Goal: Task Accomplishment & Management: Complete application form

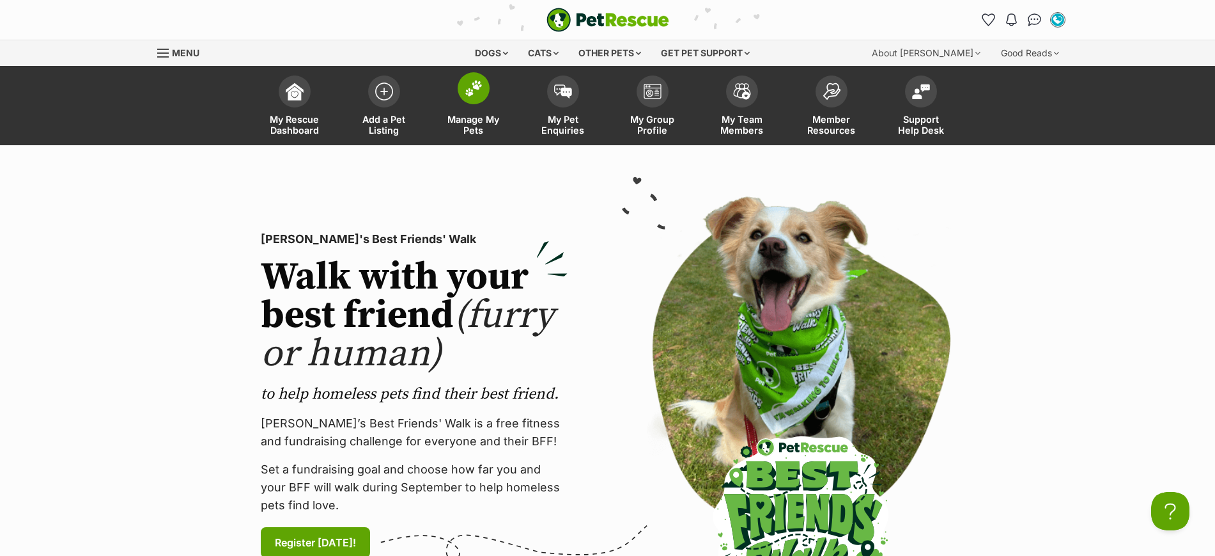
click at [478, 91] on img at bounding box center [474, 88] width 18 height 17
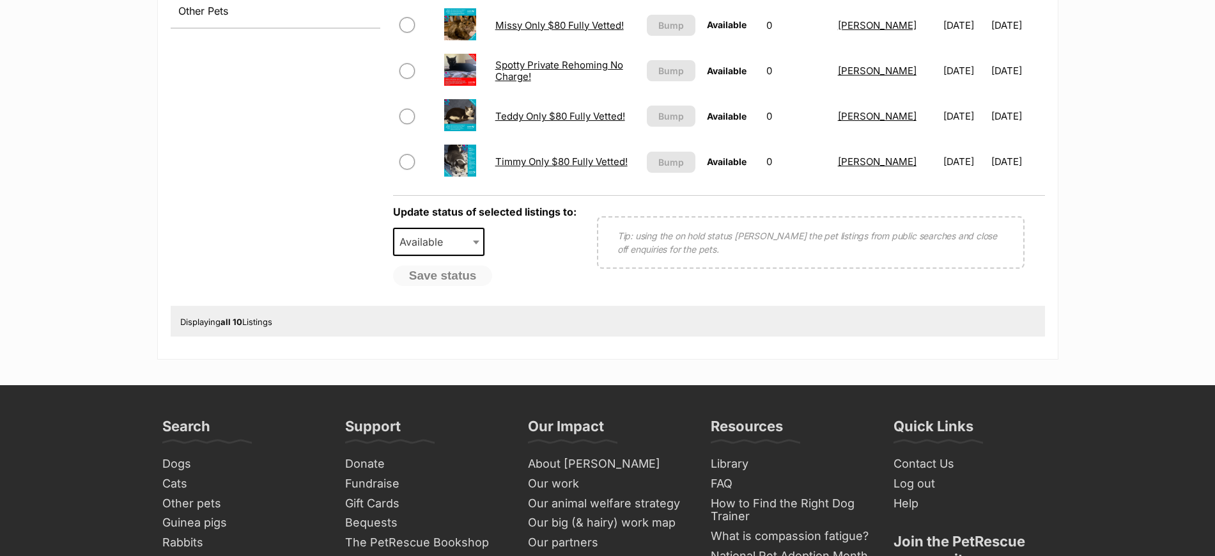
scroll to position [400, 0]
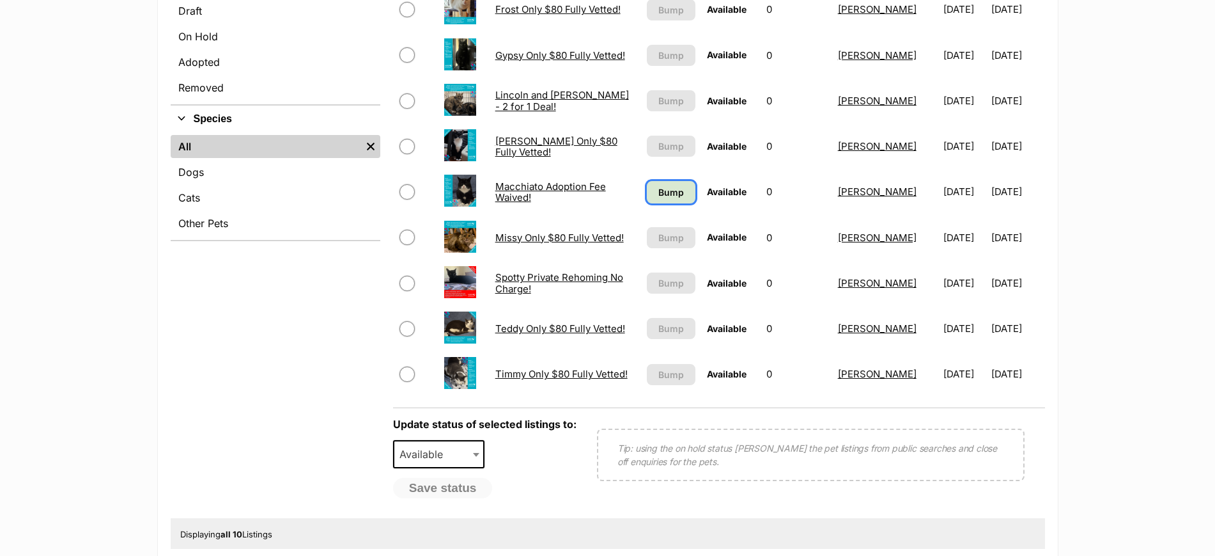
click at [668, 195] on span "Bump" at bounding box center [672, 191] width 26 height 13
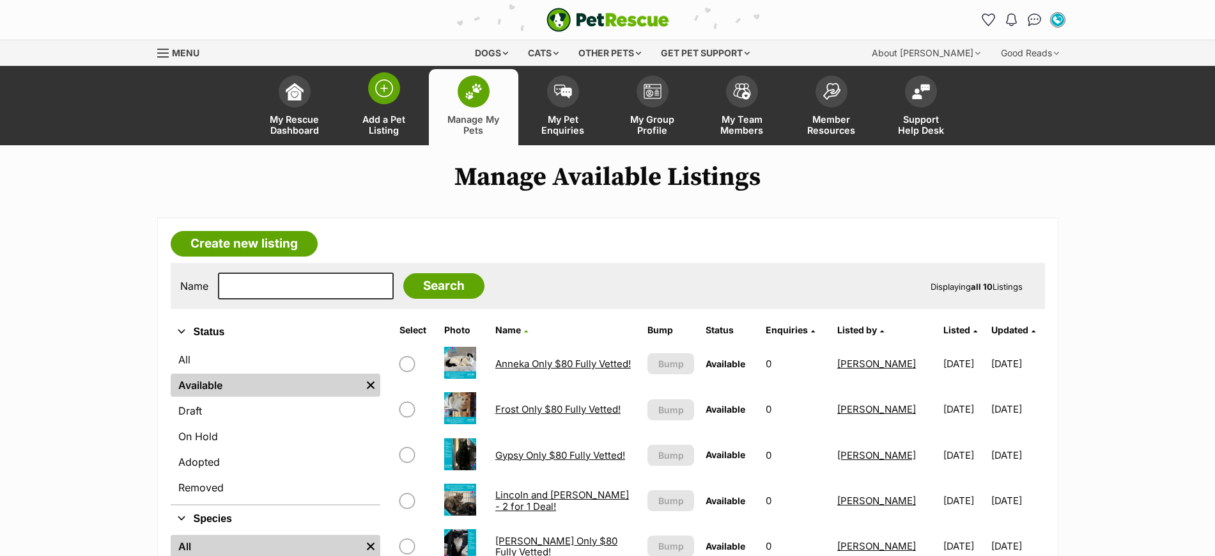
click at [371, 90] on span at bounding box center [384, 88] width 32 height 32
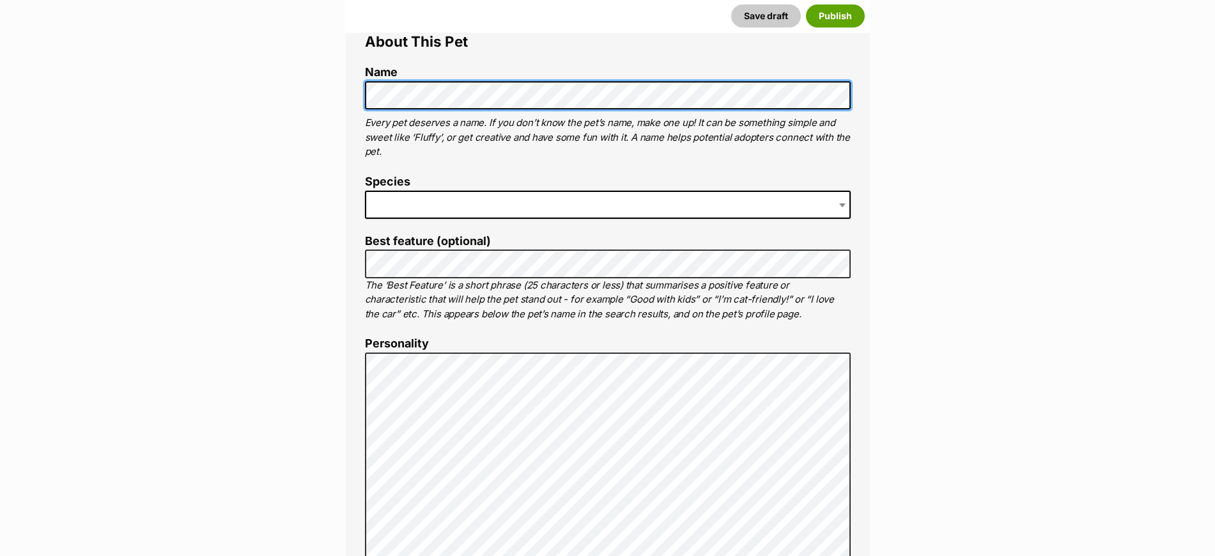
scroll to position [480, 0]
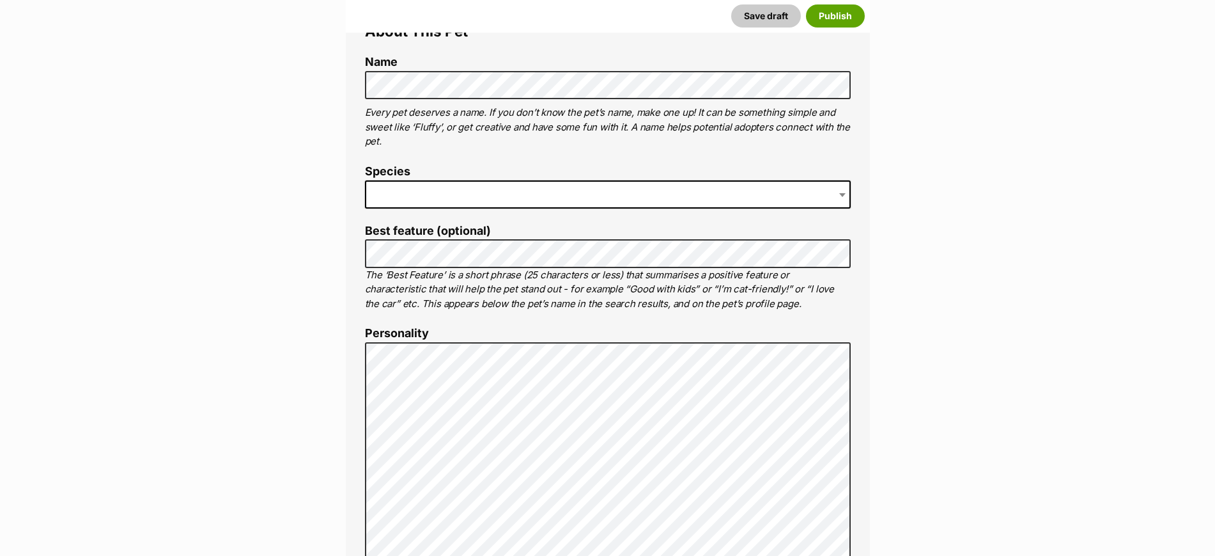
click at [426, 188] on span at bounding box center [608, 194] width 486 height 28
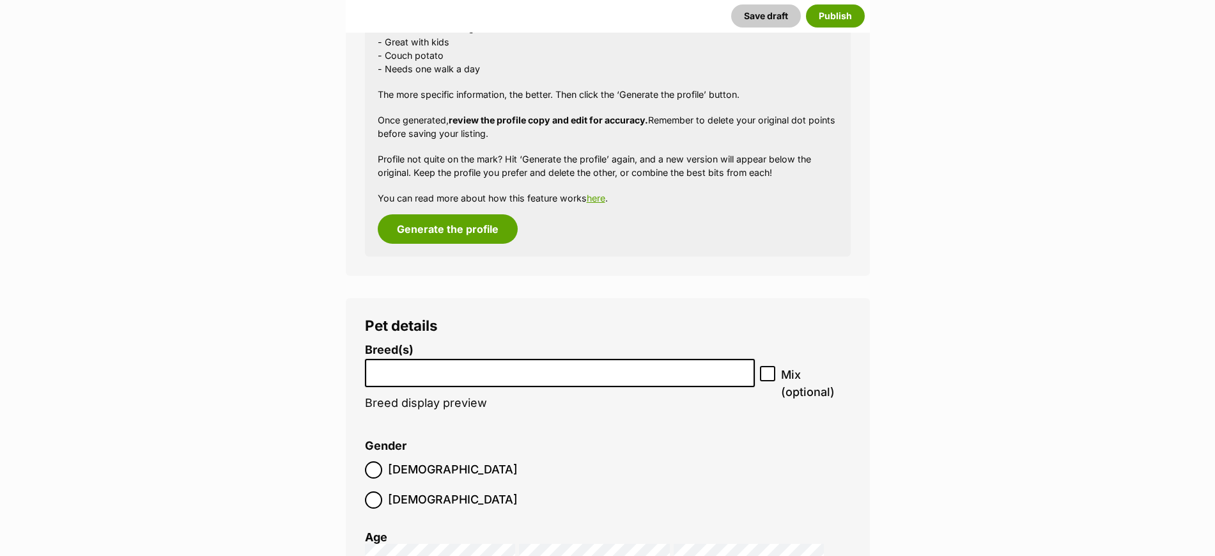
scroll to position [1518, 0]
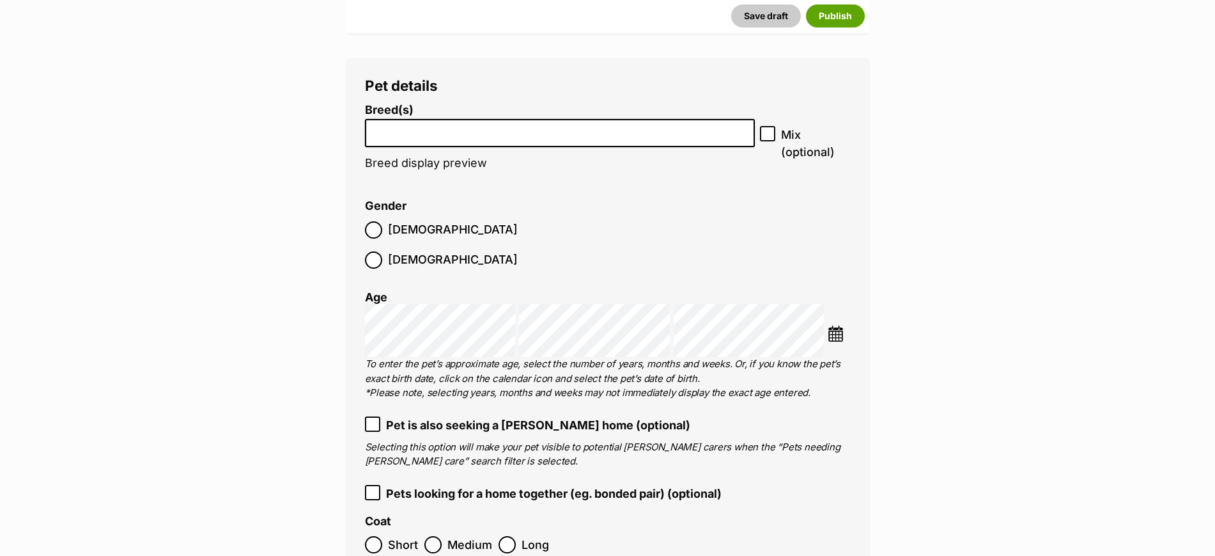
click at [440, 133] on input "search" at bounding box center [561, 129] width 382 height 13
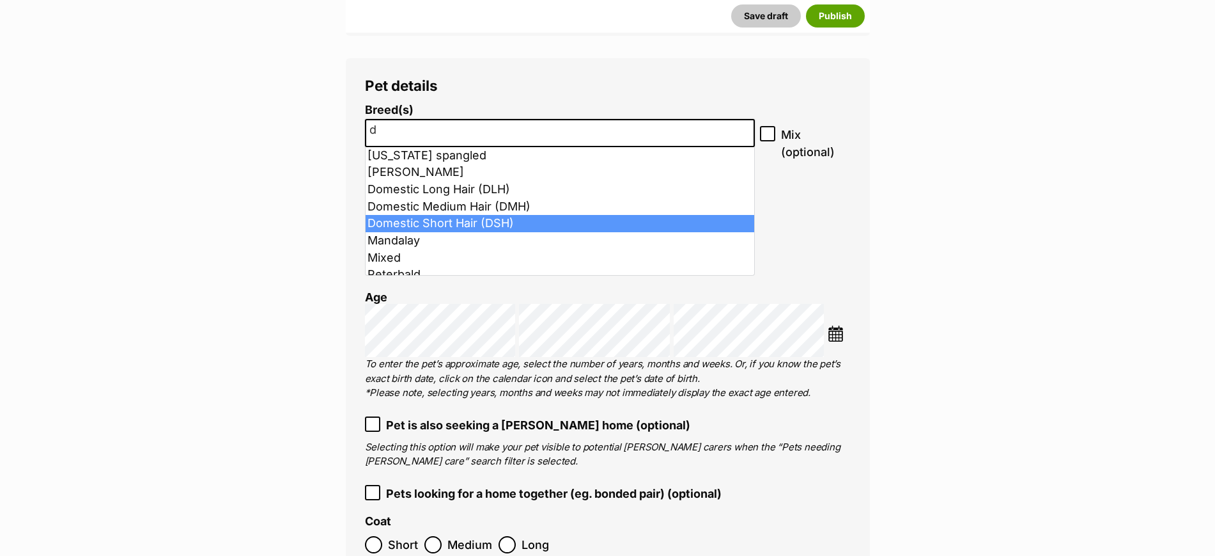
type input "d"
select select "252102"
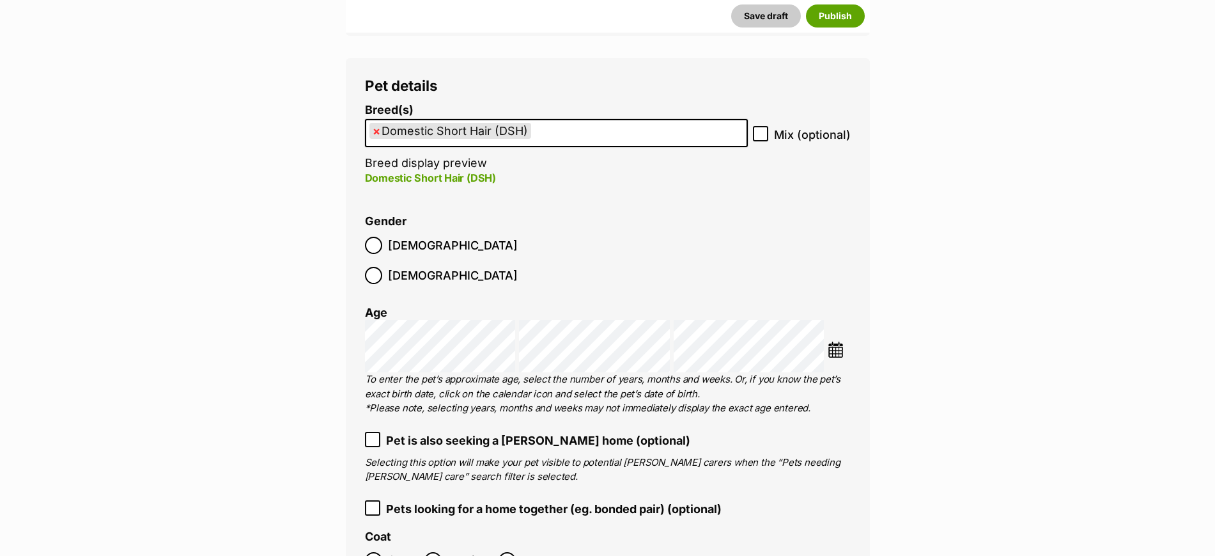
click at [836, 341] on img at bounding box center [836, 349] width 16 height 16
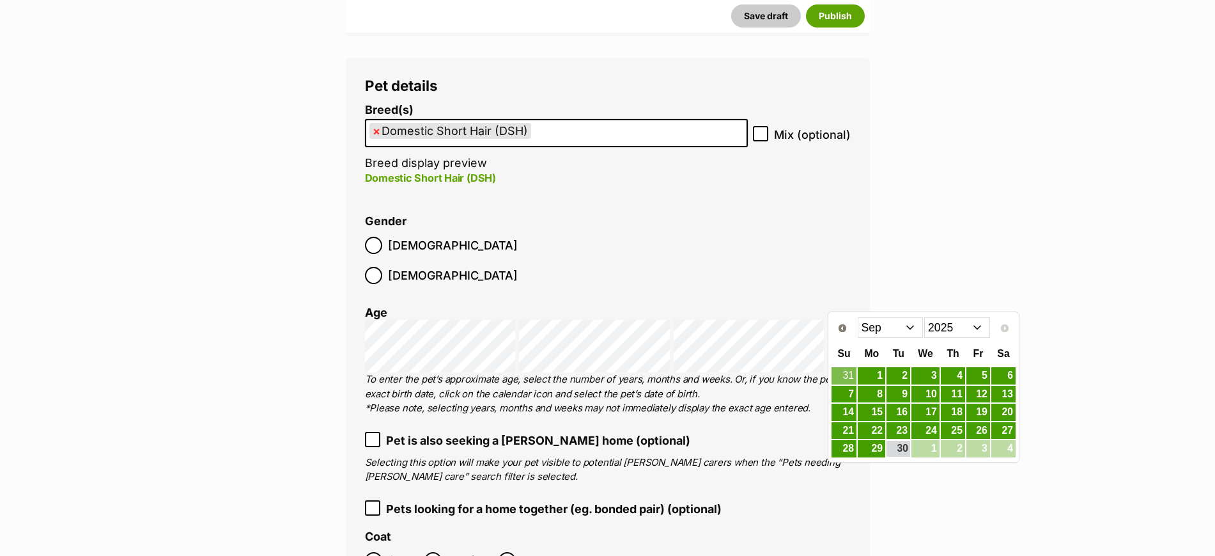
click at [943, 329] on select "2015 2016 2017 2018 2019 2020 2021 2022 2023 2024 2025" at bounding box center [958, 327] width 66 height 20
click at [873, 334] on select "Jan Feb Mar Apr May Jun Jul Aug Sep Oct Nov Dec" at bounding box center [891, 327] width 66 height 20
click at [900, 428] on link "20" at bounding box center [899, 431] width 24 height 16
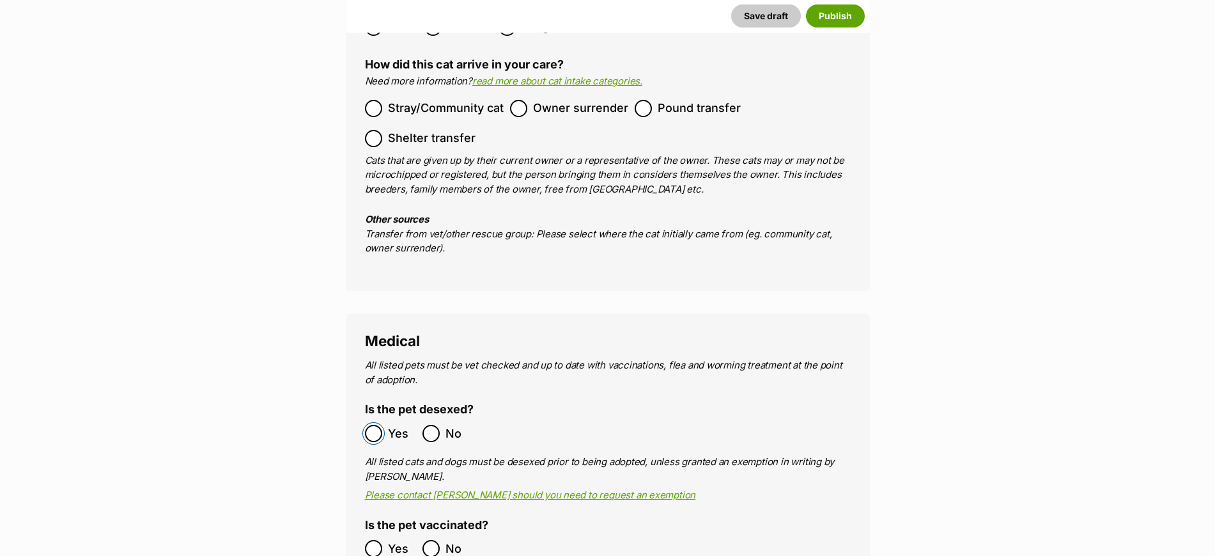
scroll to position [1838, 0]
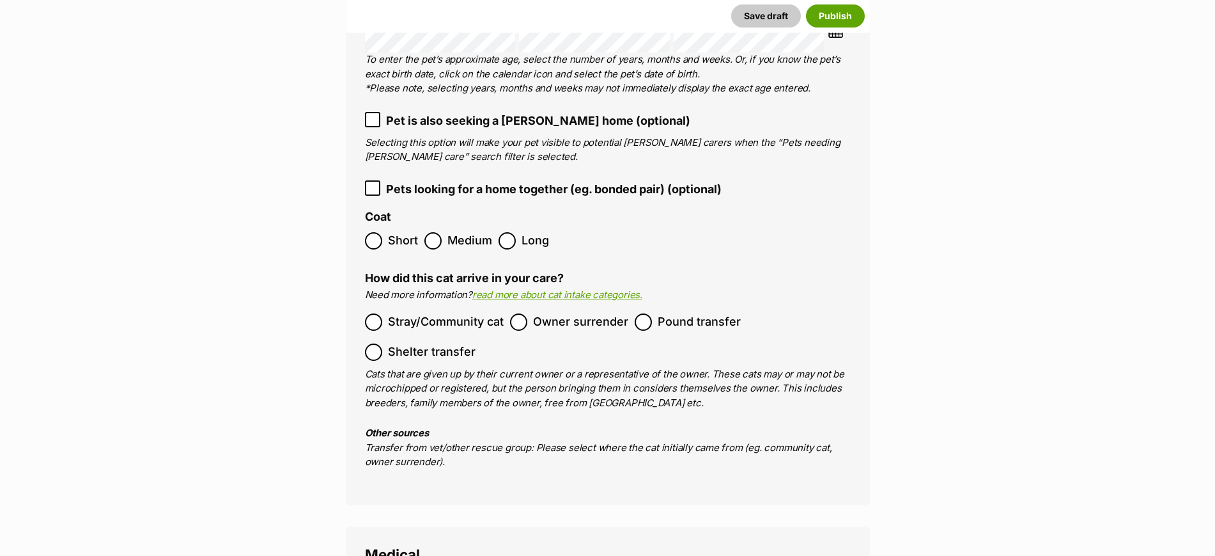
click at [371, 183] on icon at bounding box center [372, 187] width 9 height 9
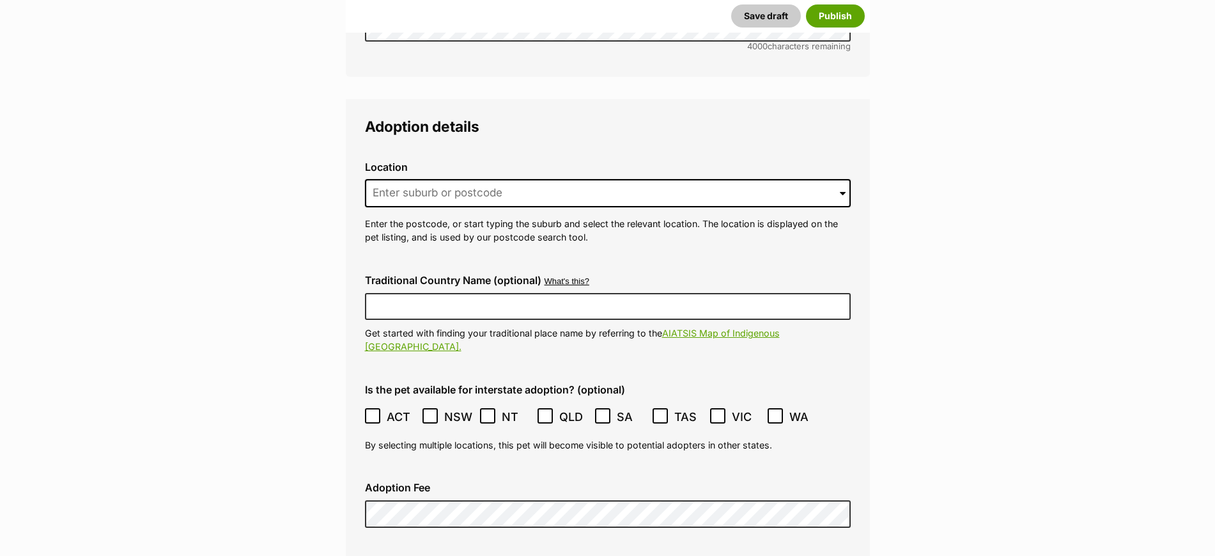
scroll to position [3037, 0]
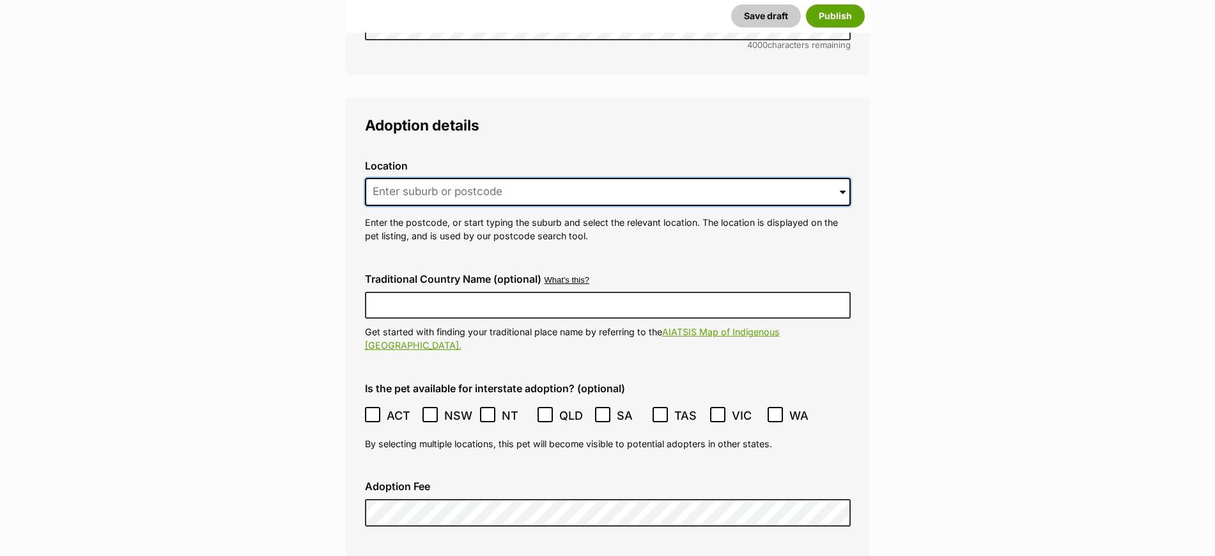
click at [437, 178] on input at bounding box center [608, 192] width 486 height 28
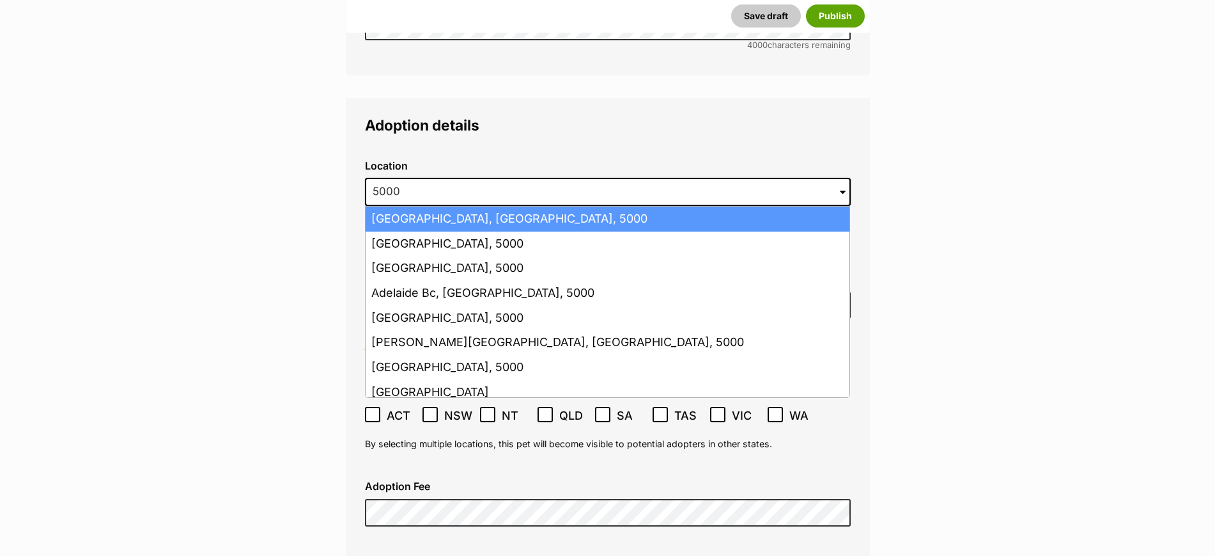
click at [439, 207] on li "Adelaide, South Australia, 5000" at bounding box center [608, 219] width 484 height 25
type input "Adelaide, South Australia, 5000"
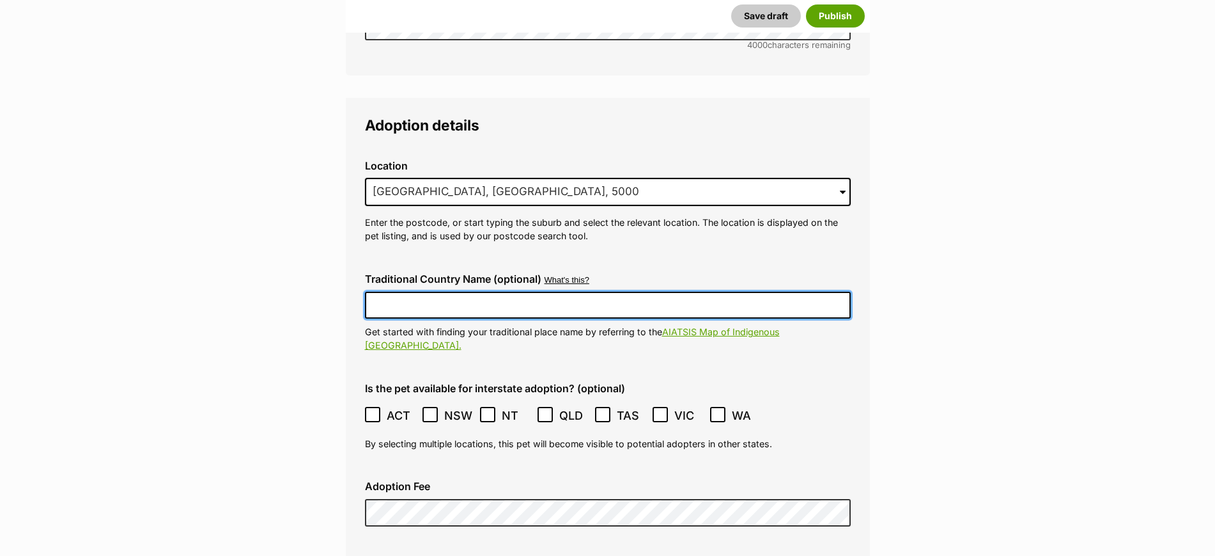
click at [423, 292] on input "Traditional Country Name (optional)" at bounding box center [608, 305] width 486 height 27
type input "Kaurna Country"
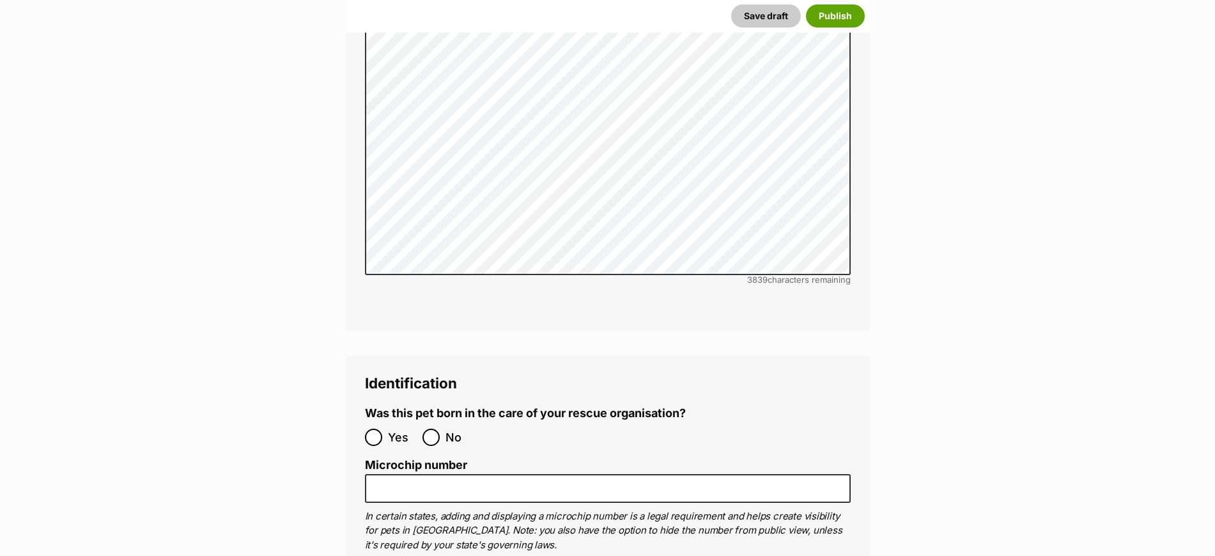
scroll to position [4156, 0]
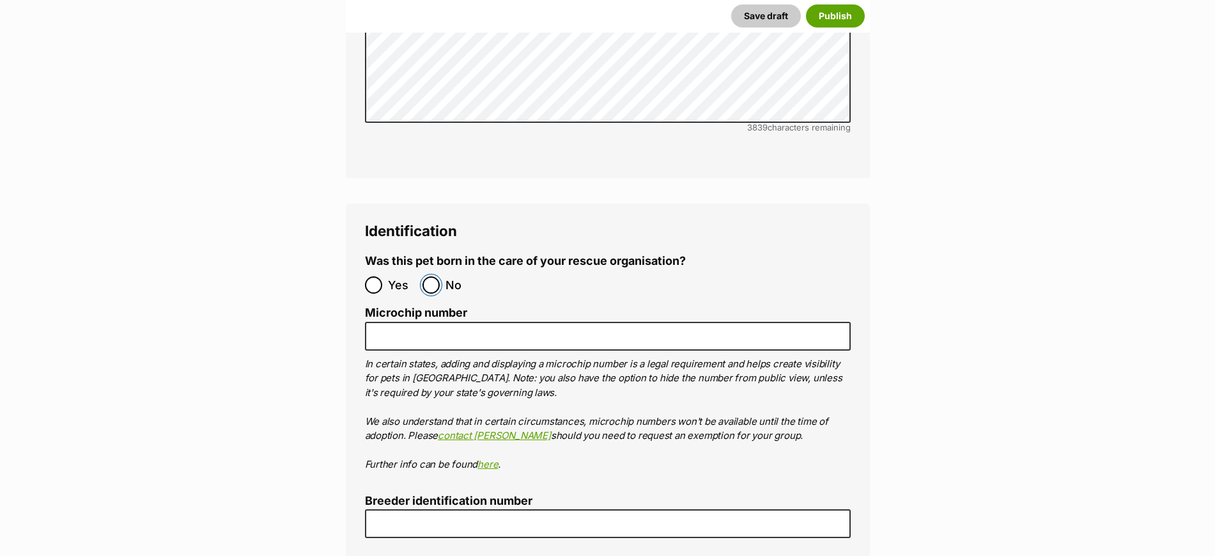
click at [437, 276] on input "No" at bounding box center [431, 284] width 17 height 17
radio input "true"
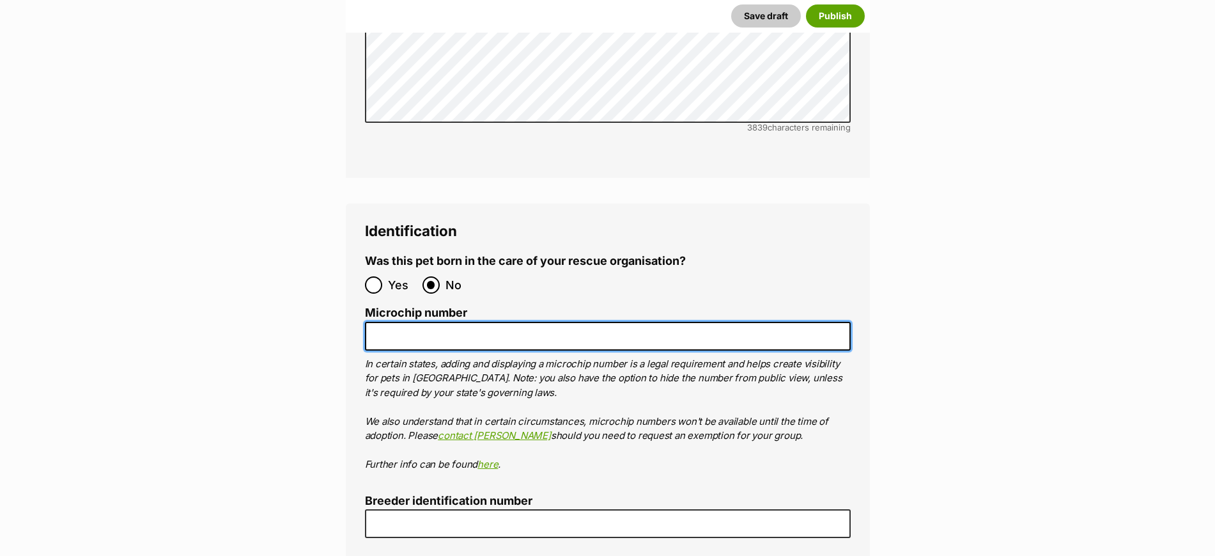
click at [419, 322] on input "Microchip number" at bounding box center [608, 336] width 486 height 29
paste input "978142001154291"
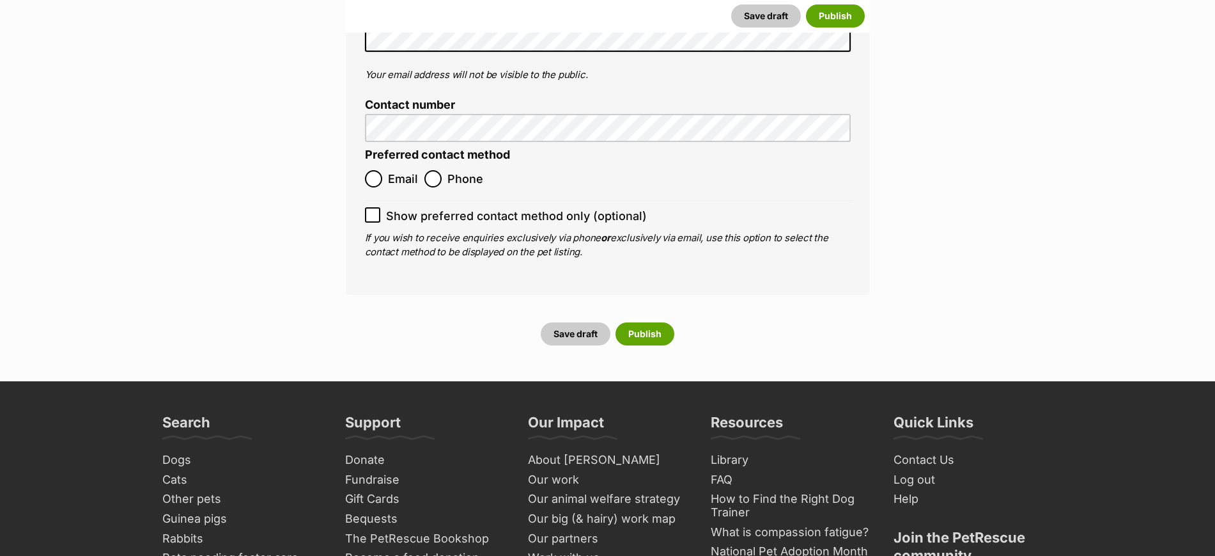
scroll to position [4875, 0]
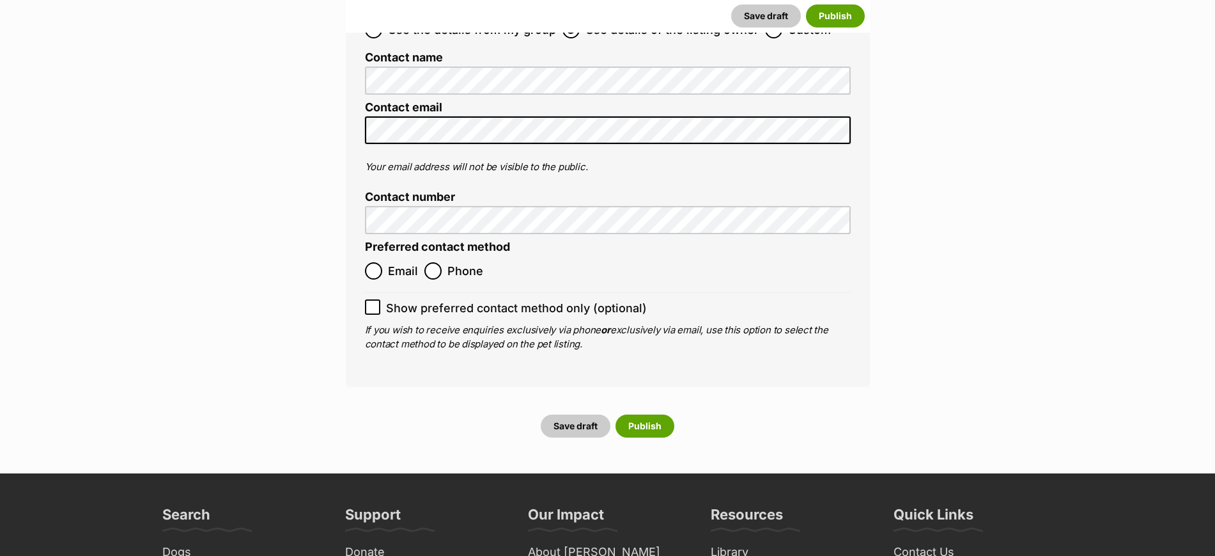
type input "978142001154291"
click at [435, 262] on input "Phone" at bounding box center [433, 270] width 17 height 17
radio input "true"
click at [377, 299] on input "Show preferred contact method only (optional)" at bounding box center [372, 306] width 15 height 15
checkbox input "true"
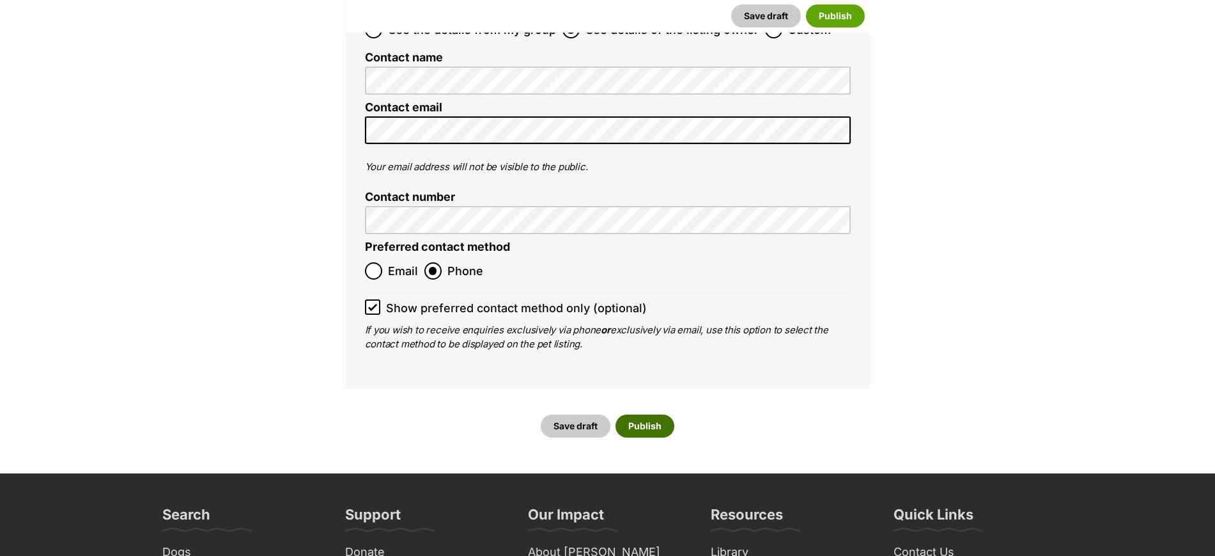
click at [655, 414] on button "Publish" at bounding box center [645, 425] width 59 height 23
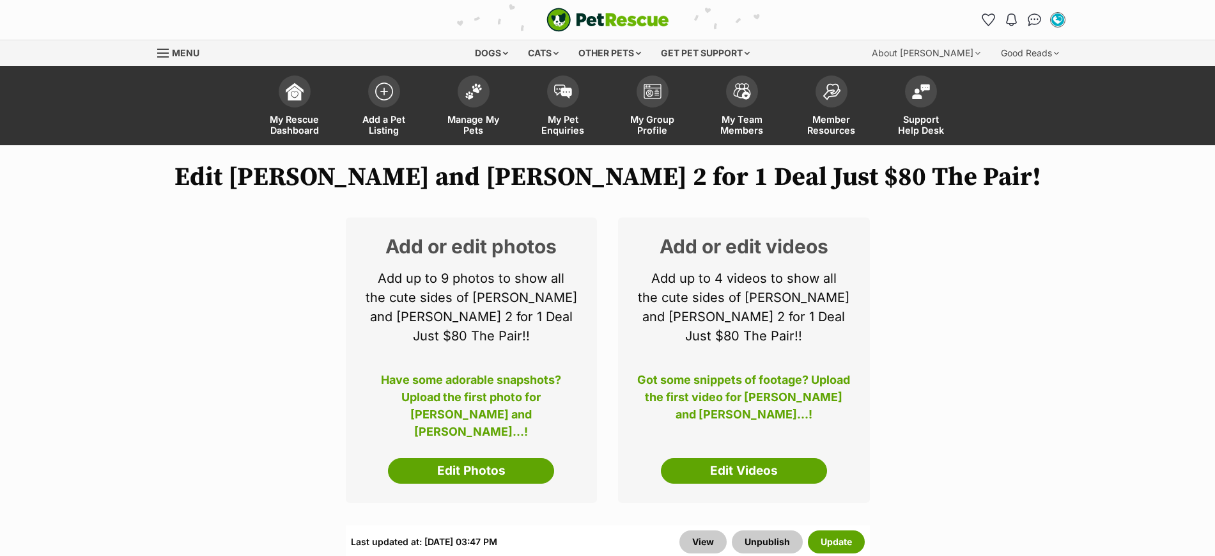
click at [480, 458] on link "Edit Photos" at bounding box center [471, 471] width 166 height 26
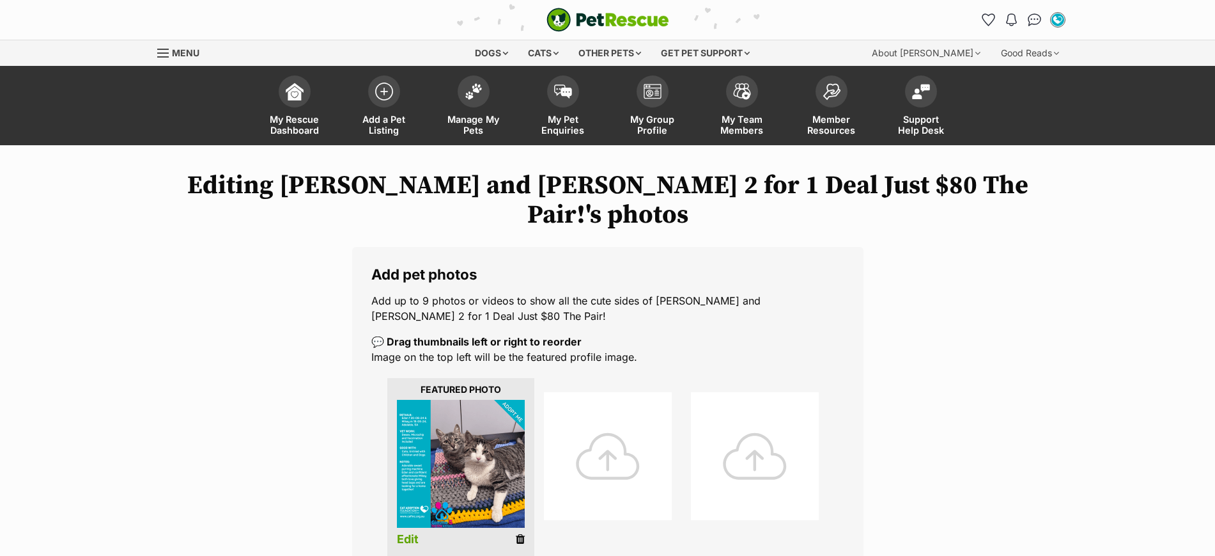
click at [501, 441] on img at bounding box center [461, 464] width 128 height 128
click at [387, 93] on img at bounding box center [384, 88] width 18 height 18
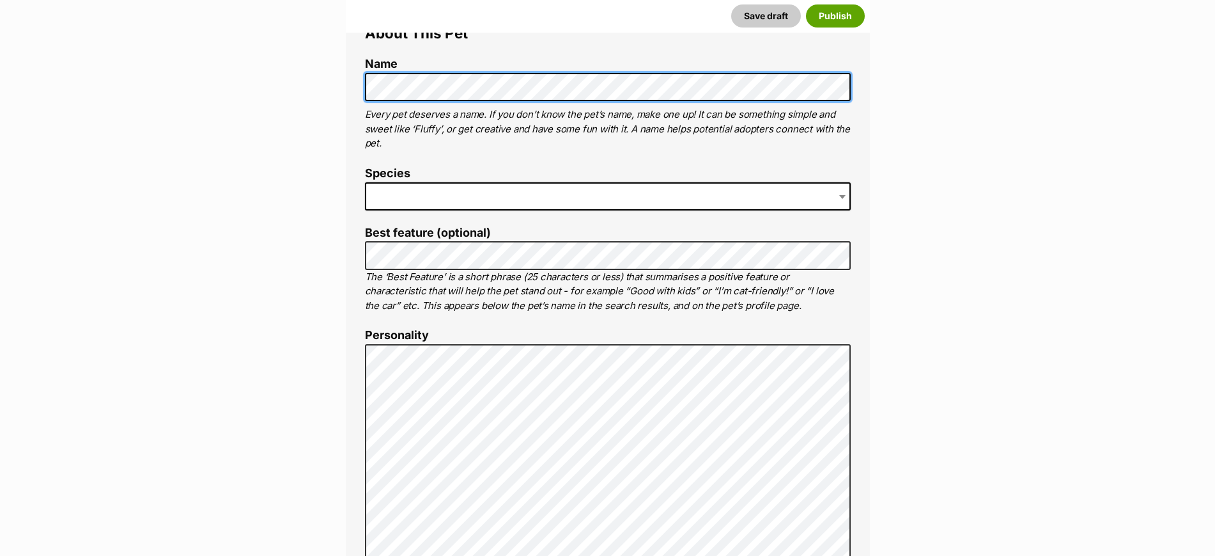
scroll to position [480, 0]
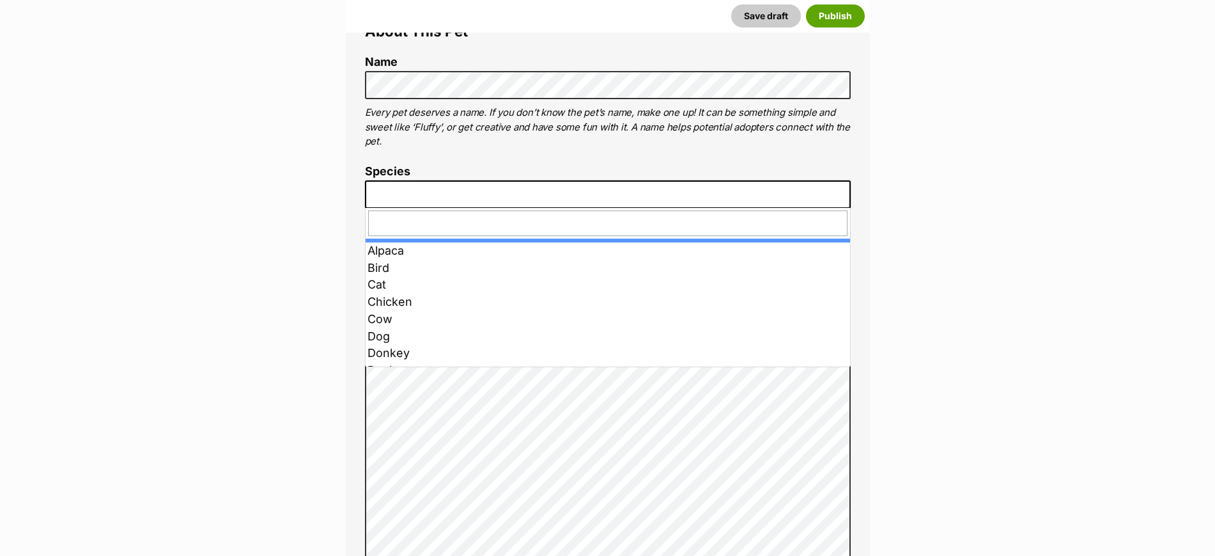
click at [448, 193] on span at bounding box center [608, 194] width 486 height 28
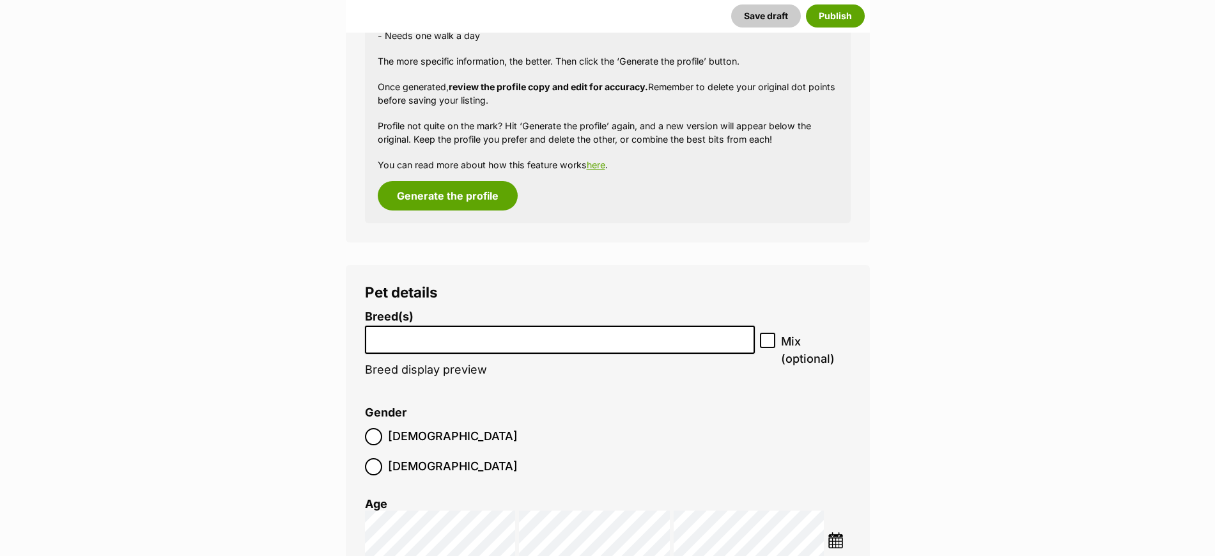
scroll to position [1359, 0]
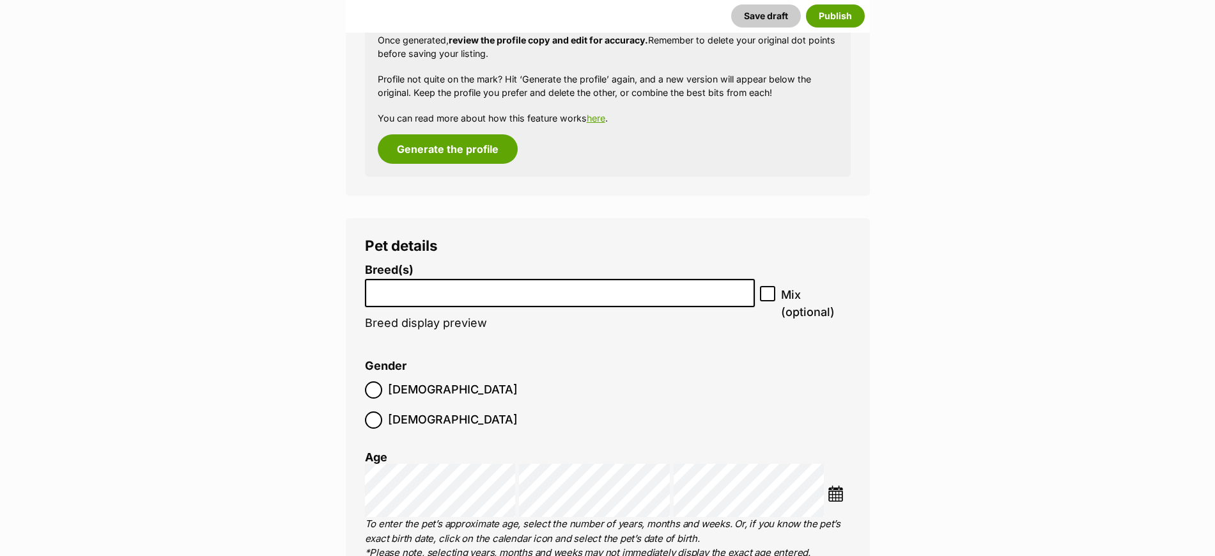
click at [464, 293] on input "search" at bounding box center [561, 289] width 382 height 13
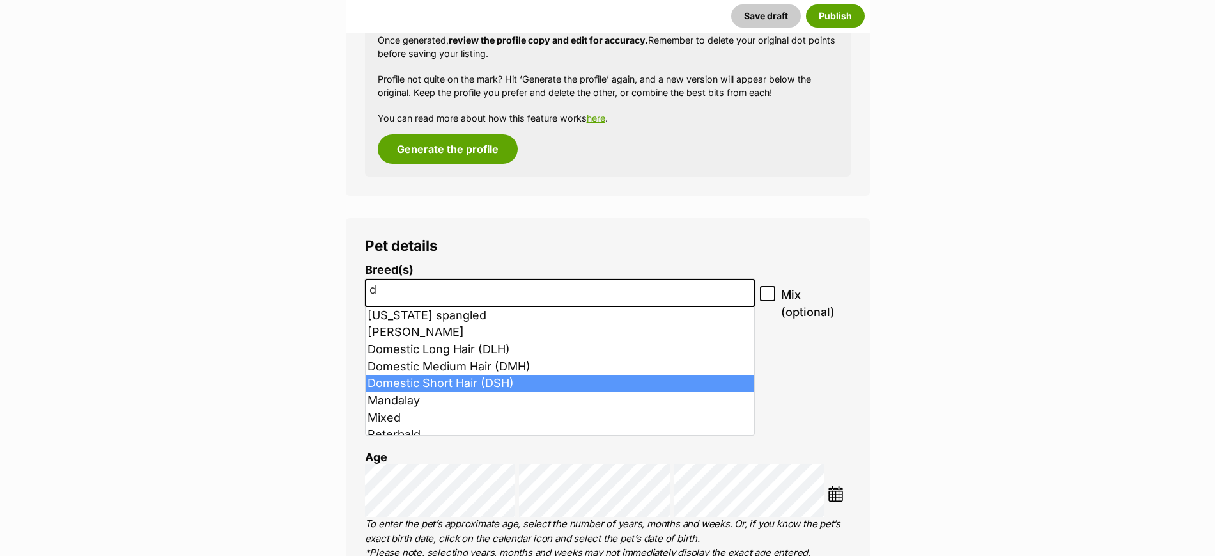
type input "d"
select select "252102"
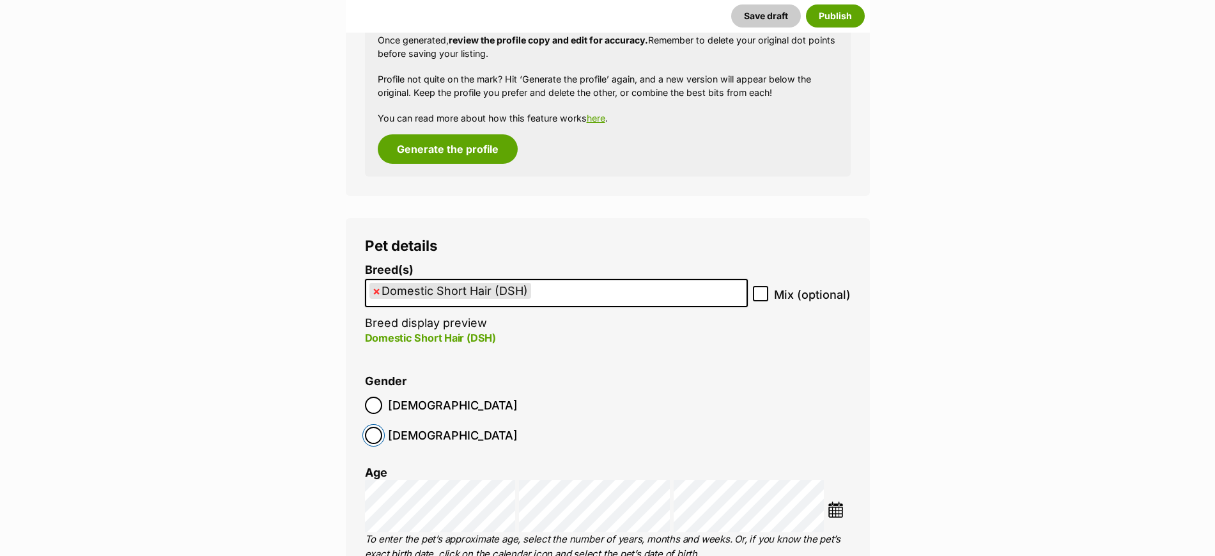
scroll to position [1518, 0]
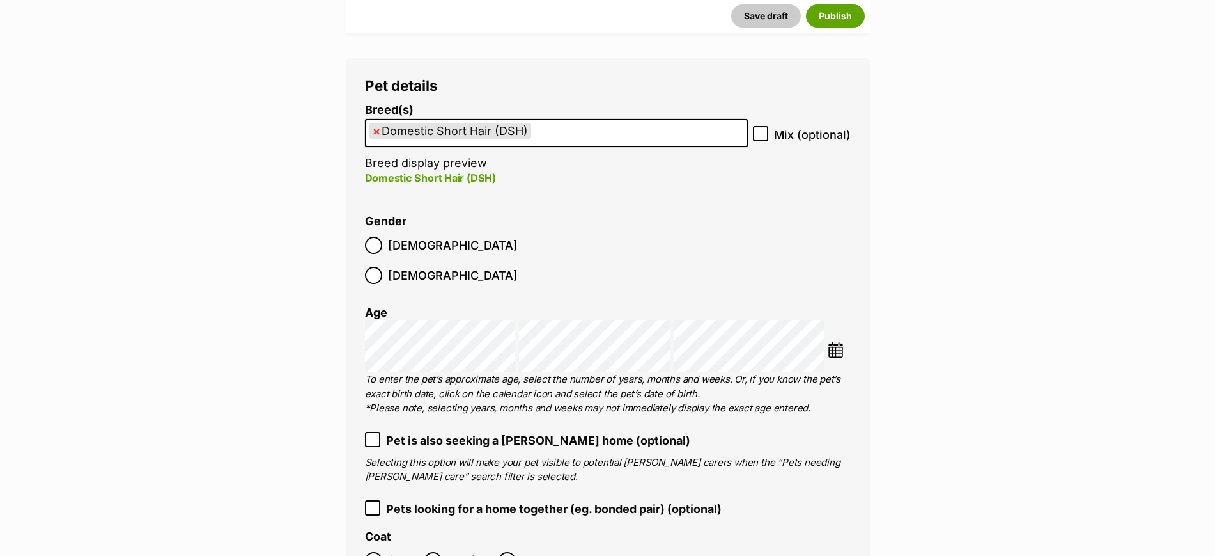
click at [844, 341] on img at bounding box center [836, 349] width 16 height 16
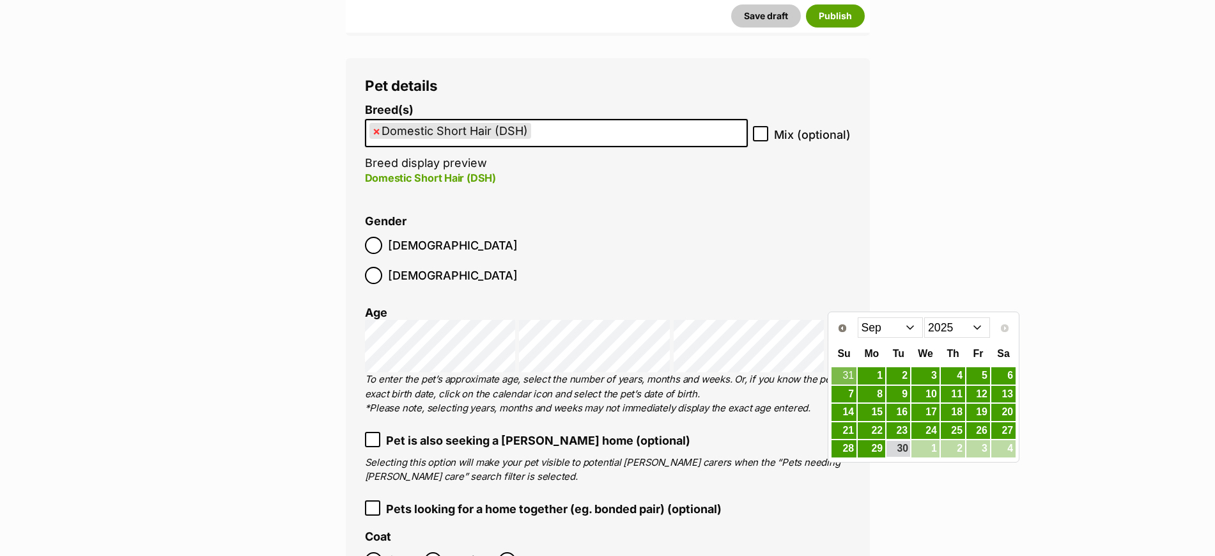
click at [939, 327] on select "2015 2016 2017 2018 2019 2020 2021 2022 2023 2024 2025" at bounding box center [958, 327] width 66 height 20
drag, startPoint x: 858, startPoint y: 328, endPoint x: 866, endPoint y: 329, distance: 8.3
click at [861, 329] on select "Jan Feb Mar Apr May Jun Jul Aug Sep Oct Nov Dec" at bounding box center [891, 327] width 66 height 20
click at [884, 390] on link "9" at bounding box center [871, 394] width 27 height 16
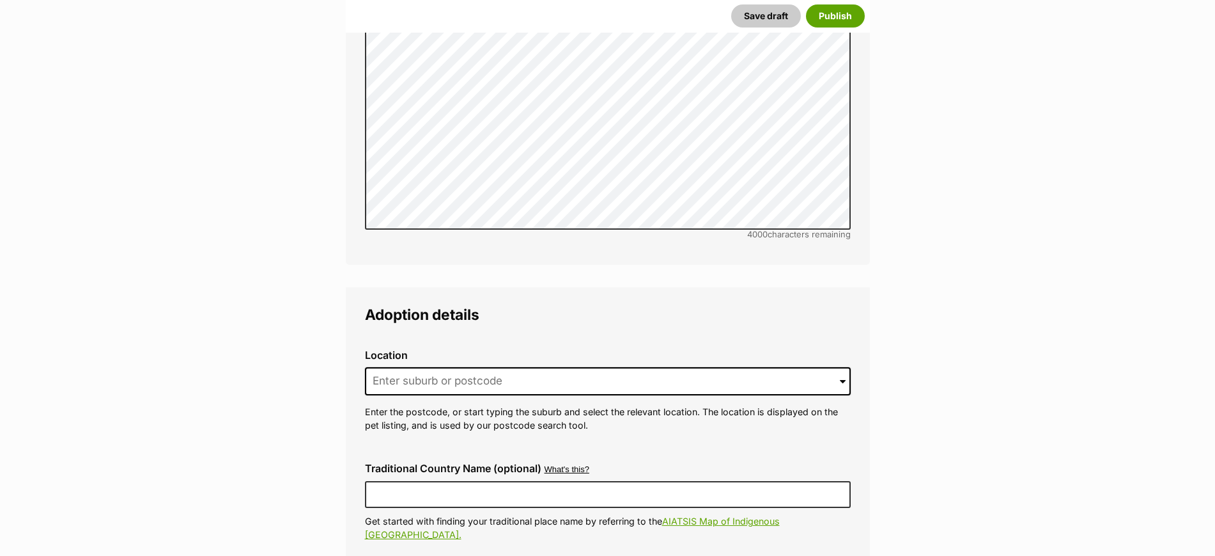
scroll to position [3037, 0]
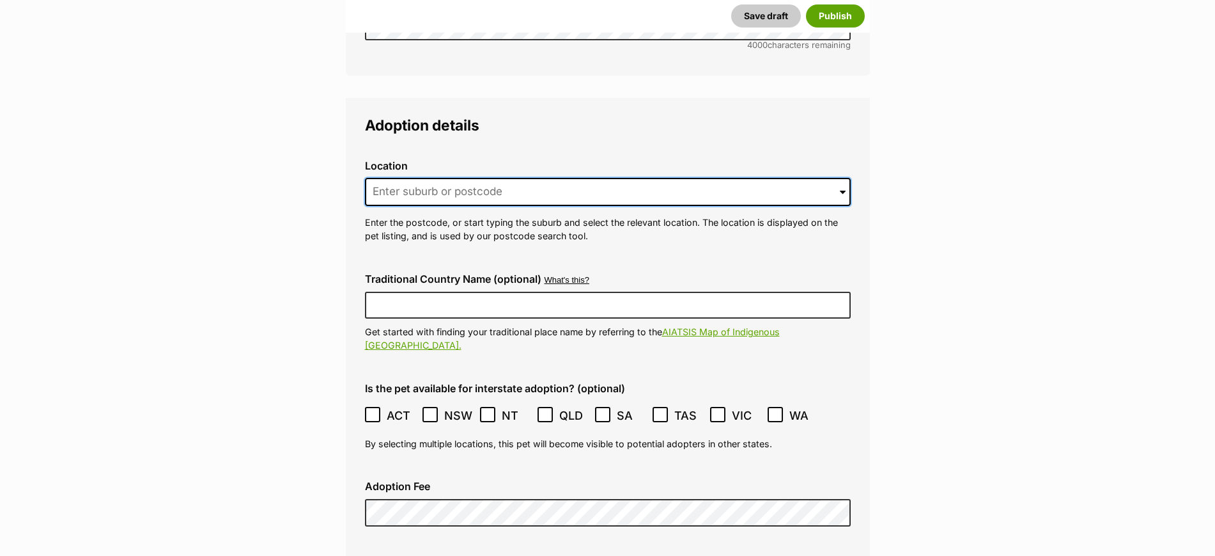
click at [480, 178] on input at bounding box center [608, 192] width 486 height 28
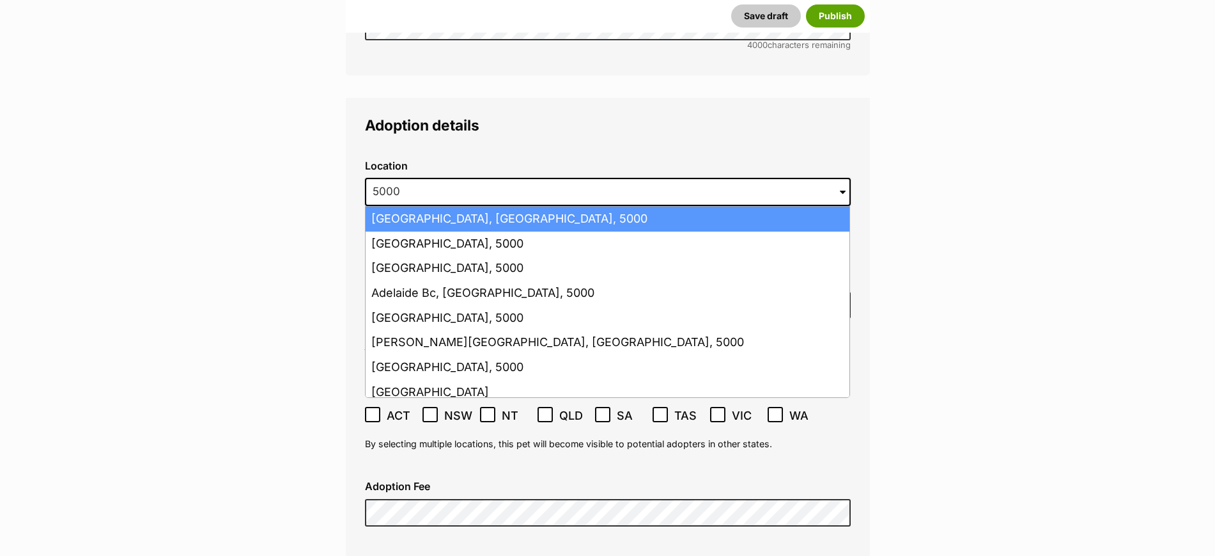
click at [484, 207] on li "Adelaide, South Australia, 5000" at bounding box center [608, 219] width 484 height 25
type input "Adelaide, South Australia, 5000"
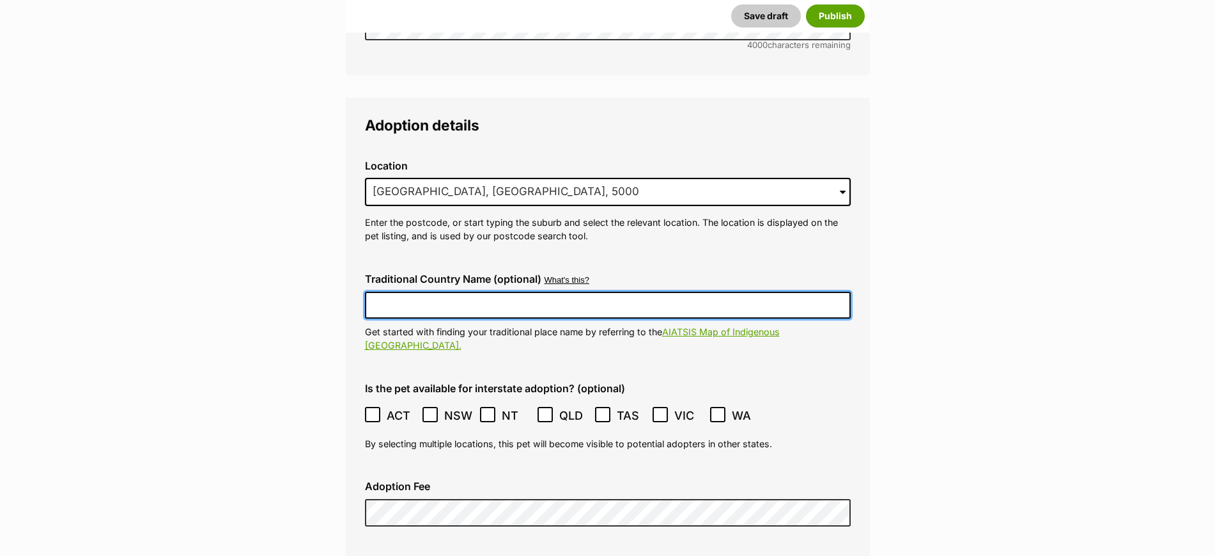
click at [459, 292] on input "Traditional Country Name (optional)" at bounding box center [608, 305] width 486 height 27
type input "Kaurna Country"
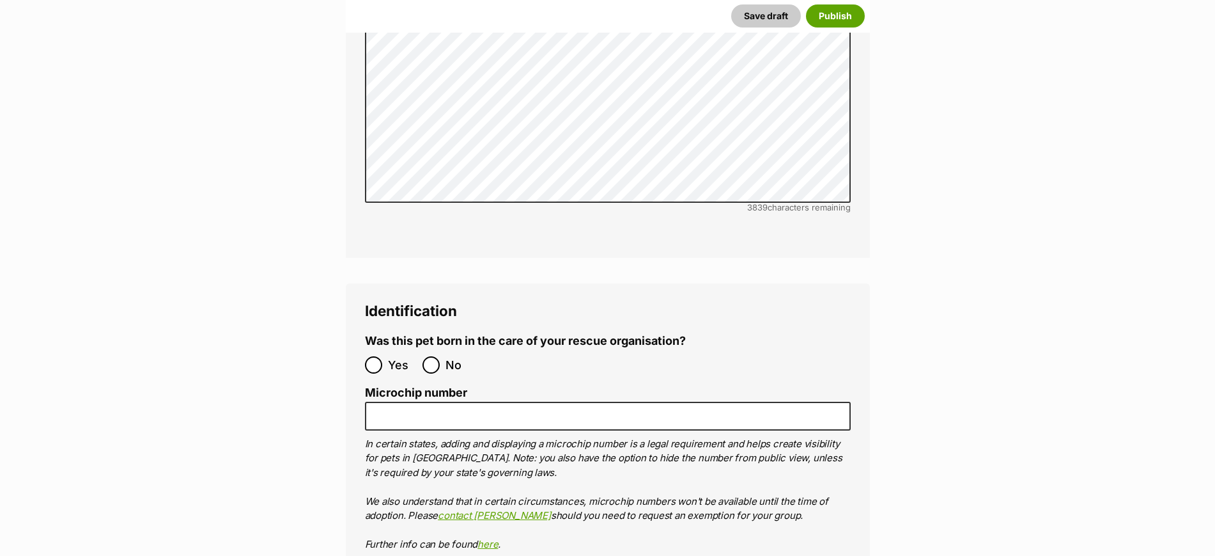
scroll to position [4316, 0]
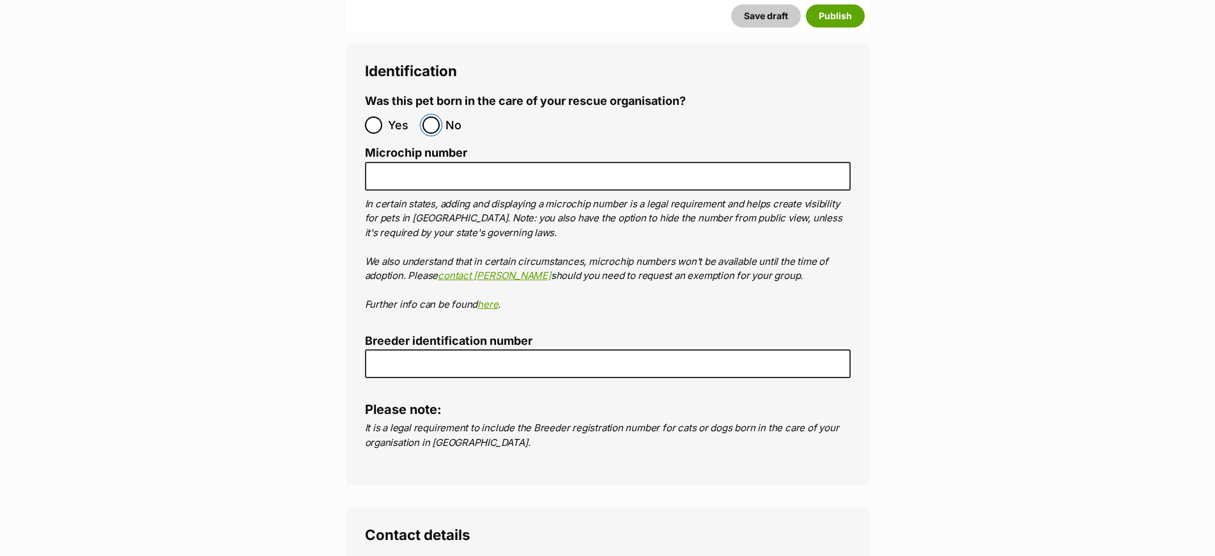
click at [433, 116] on input "No" at bounding box center [431, 124] width 17 height 17
radio input "true"
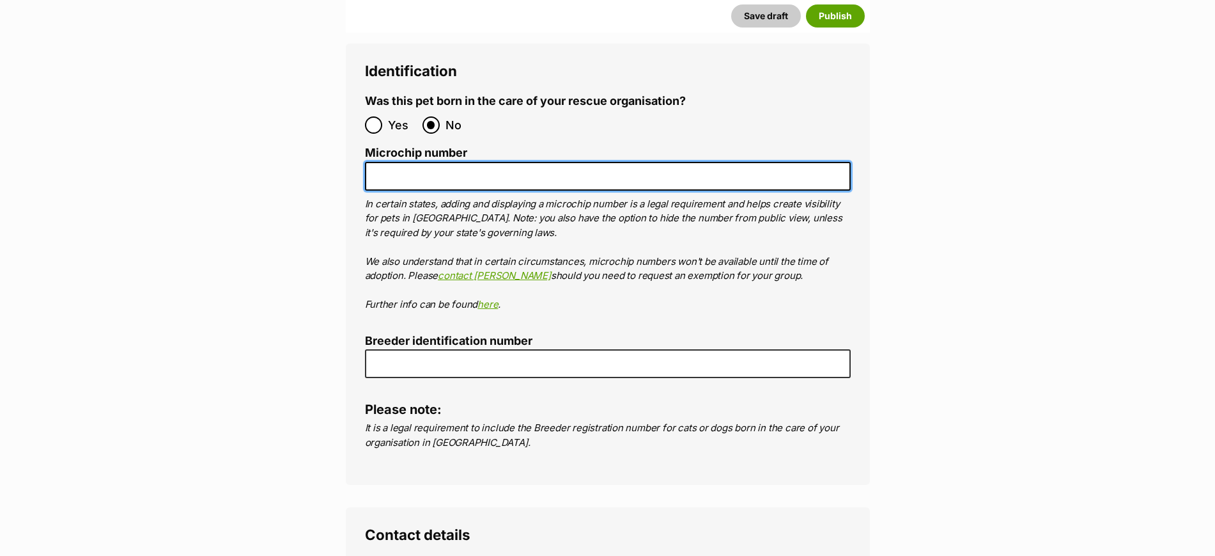
click at [431, 162] on input "Microchip number" at bounding box center [608, 176] width 486 height 29
paste input "978142000326816"
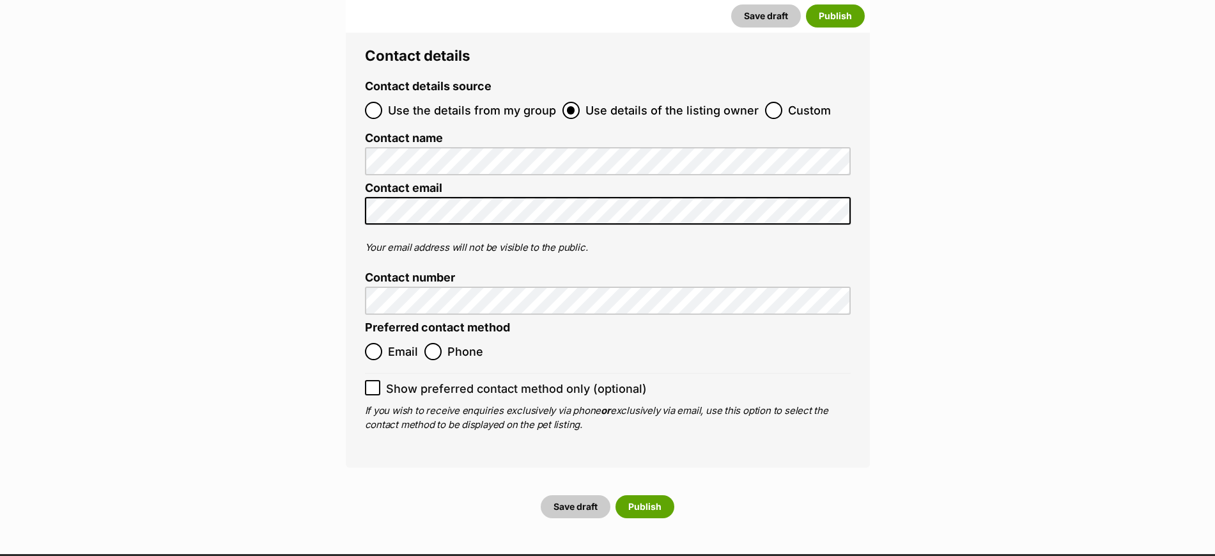
scroll to position [4795, 0]
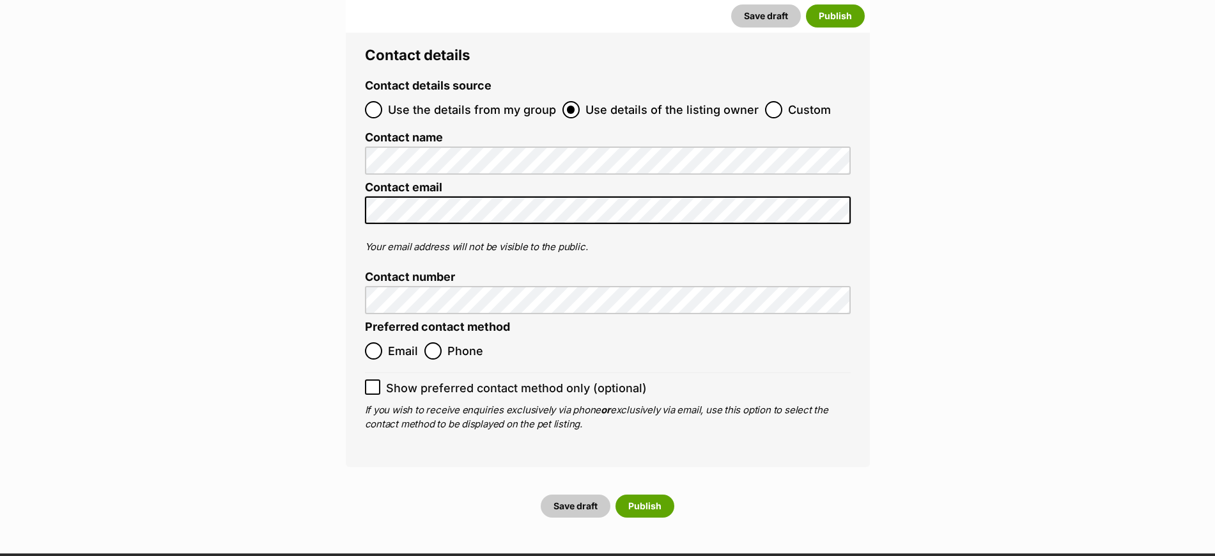
type input "978142000326816"
click at [435, 342] on input "Phone" at bounding box center [433, 350] width 17 height 17
radio input "true"
click at [374, 384] on icon at bounding box center [373, 387] width 8 height 6
click at [374, 379] on input "Show preferred contact method only (optional)" at bounding box center [372, 386] width 15 height 15
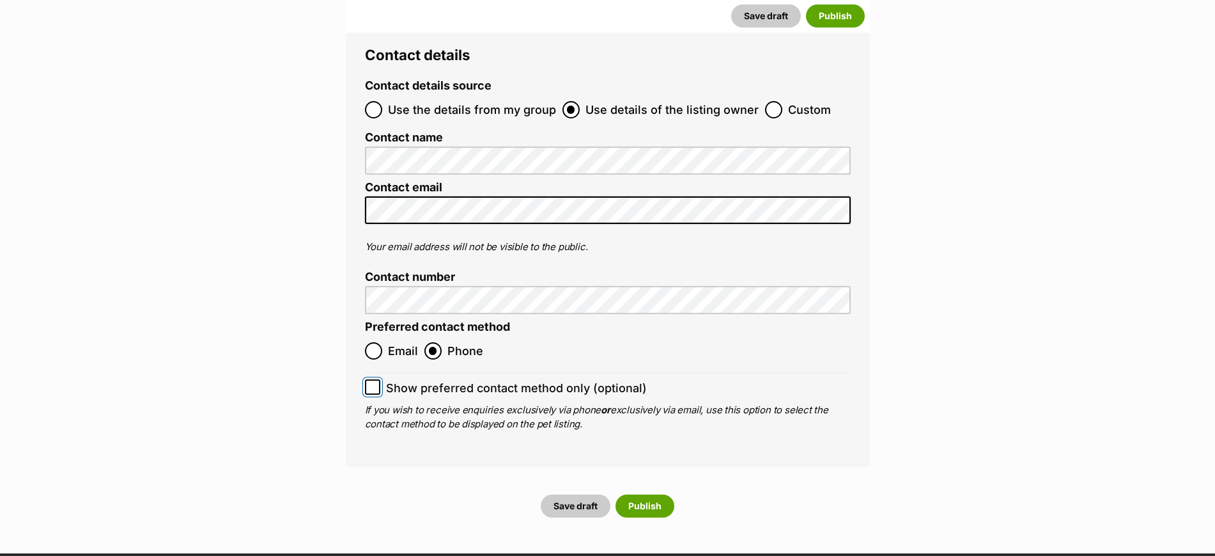
checkbox input "true"
click at [641, 494] on button "Publish" at bounding box center [645, 505] width 59 height 23
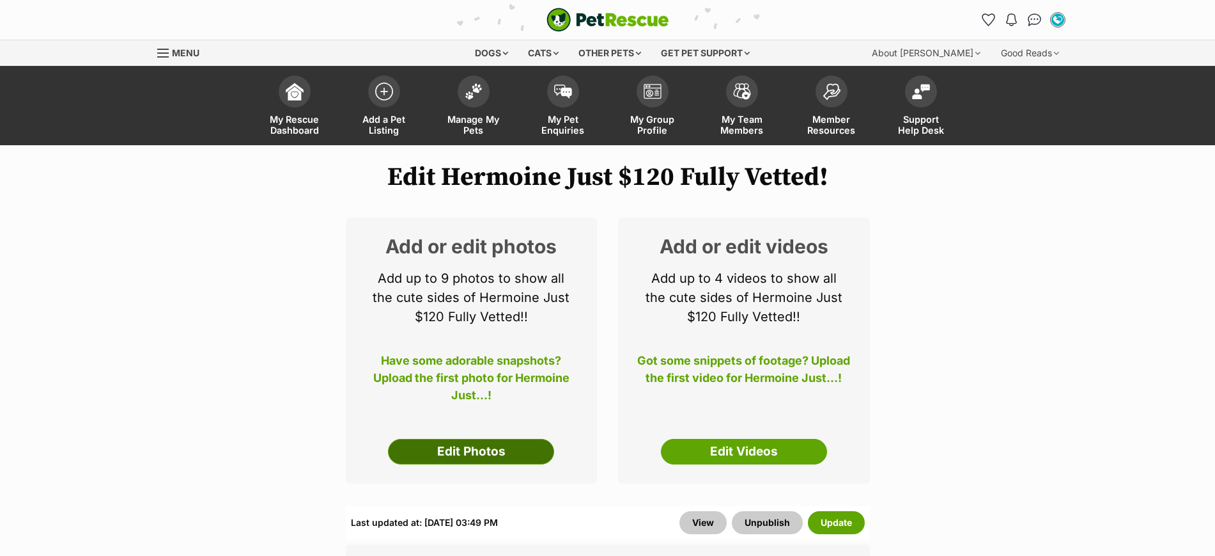
drag, startPoint x: 0, startPoint y: 0, endPoint x: 470, endPoint y: 450, distance: 650.7
click at [470, 450] on link "Edit Photos" at bounding box center [471, 452] width 166 height 26
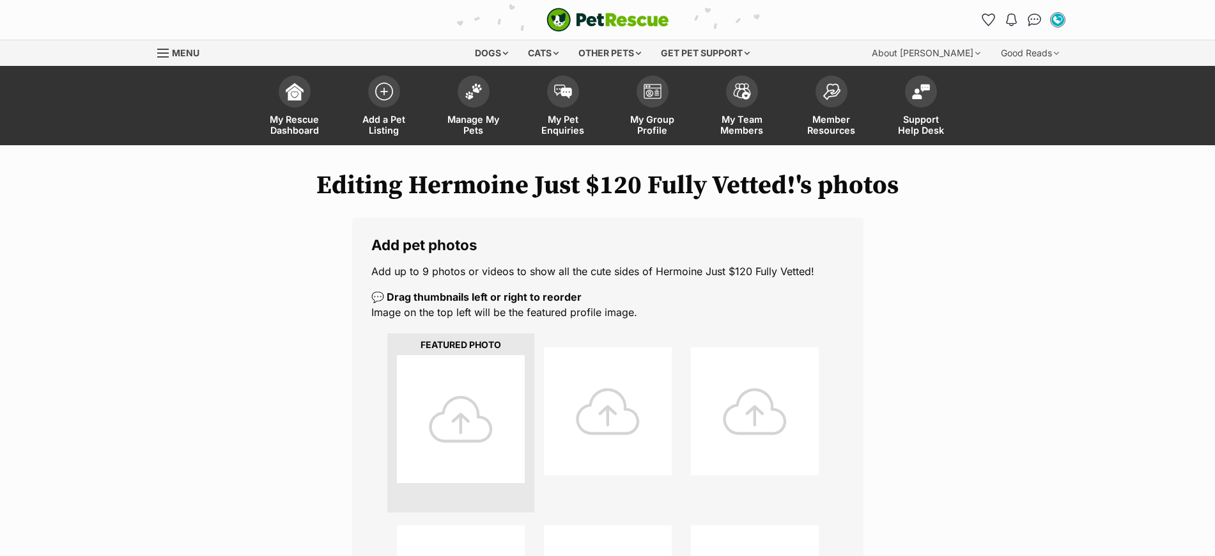
click at [443, 426] on div at bounding box center [461, 419] width 128 height 128
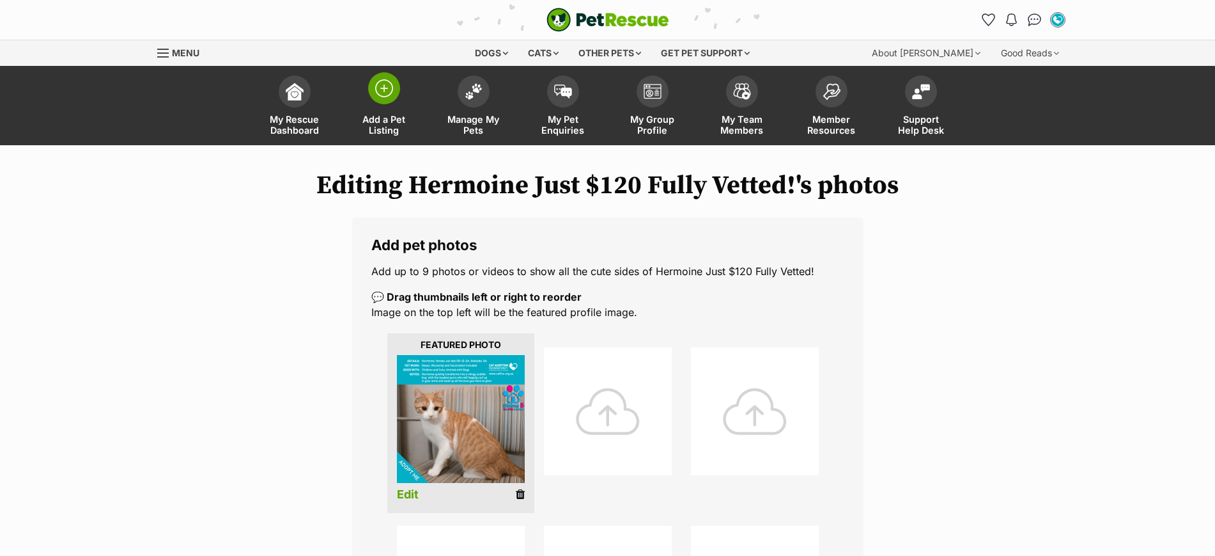
click at [384, 91] on img at bounding box center [384, 88] width 18 height 18
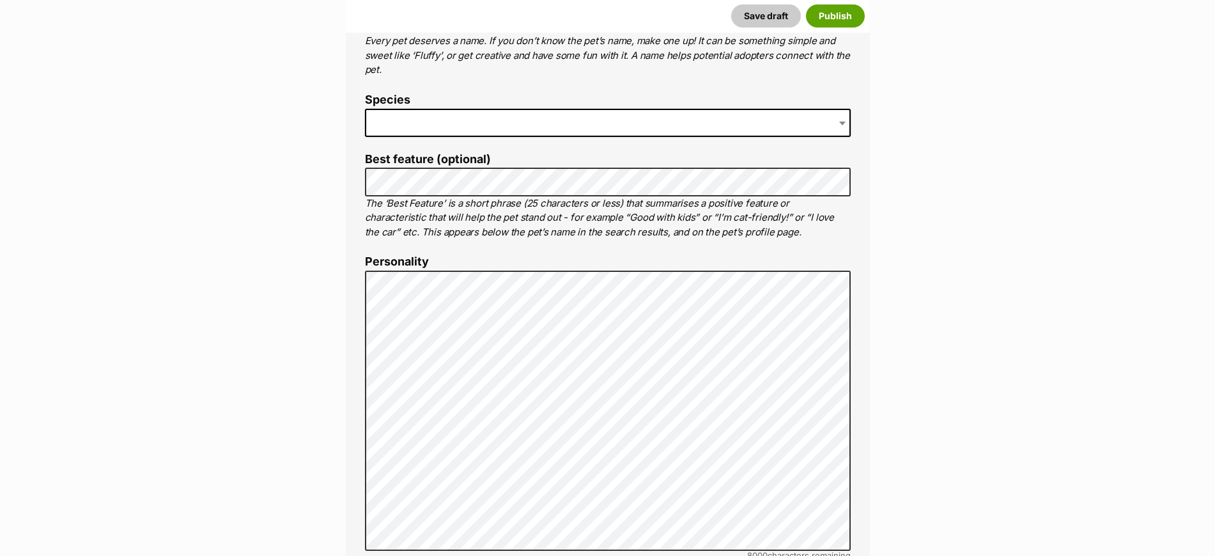
scroll to position [559, 0]
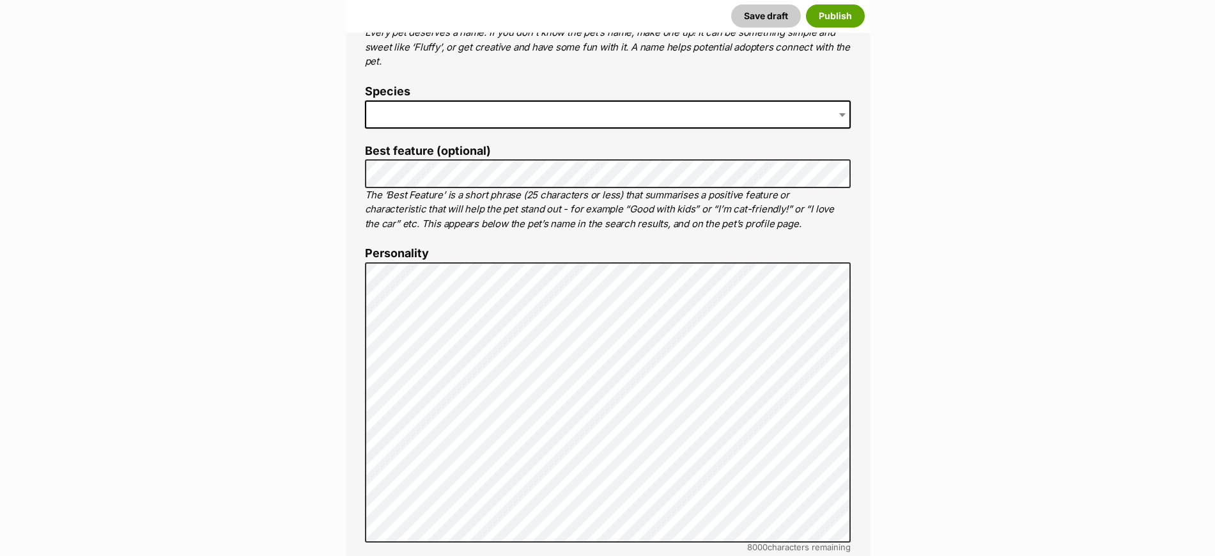
drag, startPoint x: 425, startPoint y: 91, endPoint x: 405, endPoint y: 121, distance: 35.6
click at [421, 100] on li "Species" at bounding box center [608, 111] width 486 height 53
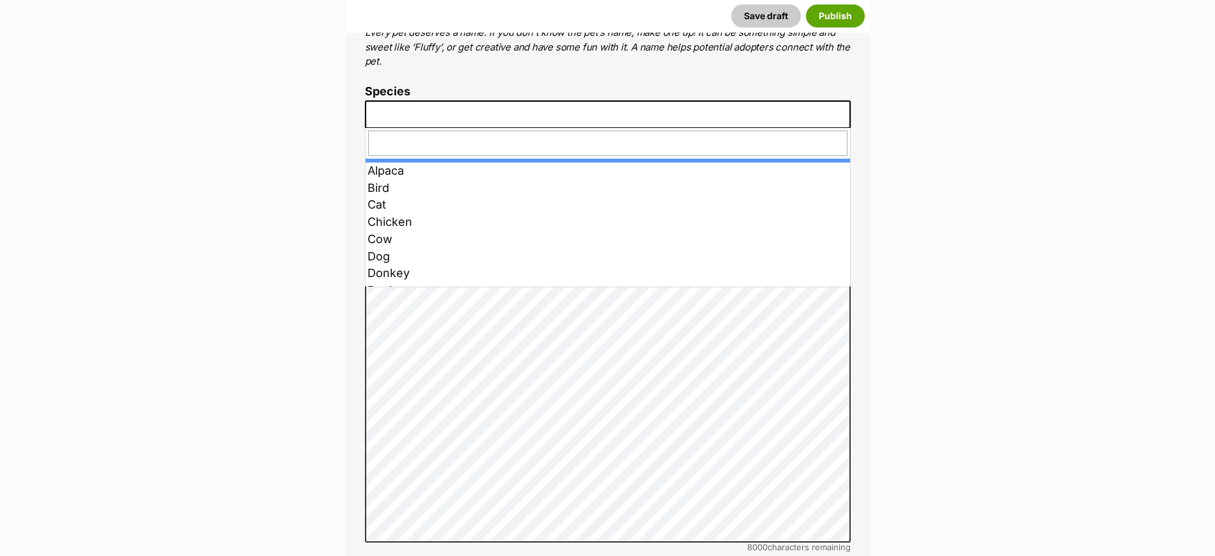
click at [404, 117] on span at bounding box center [608, 114] width 486 height 28
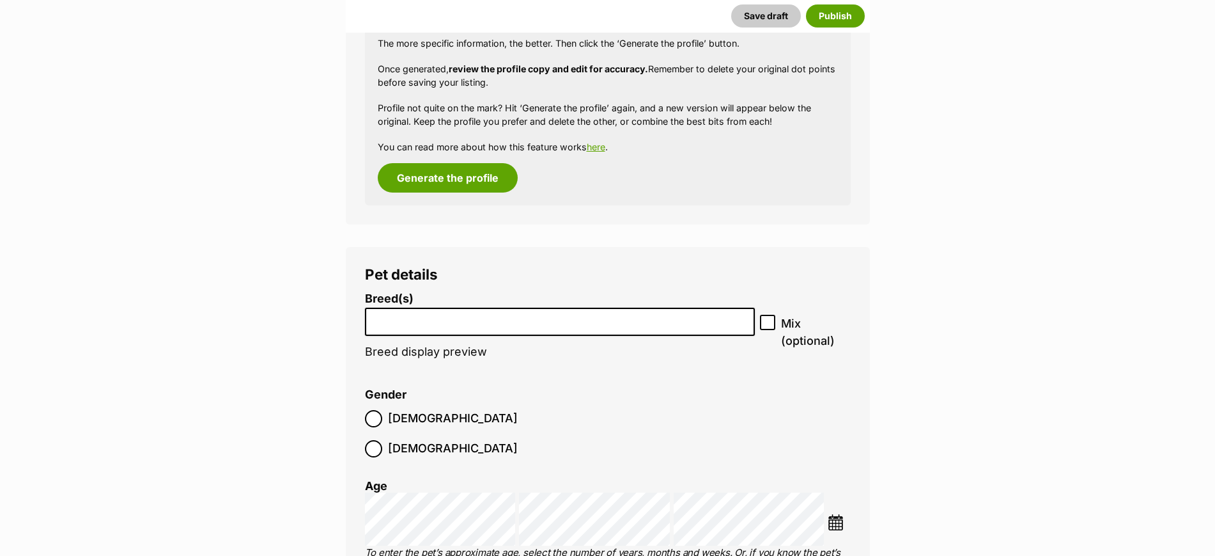
scroll to position [1518, 0]
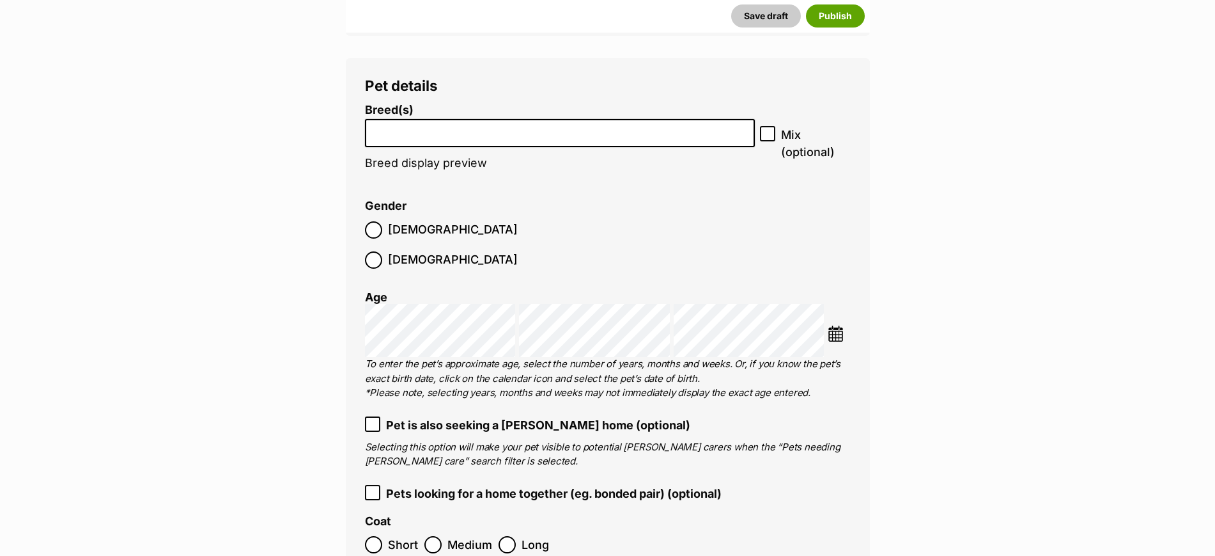
click at [469, 130] on input "search" at bounding box center [561, 129] width 382 height 13
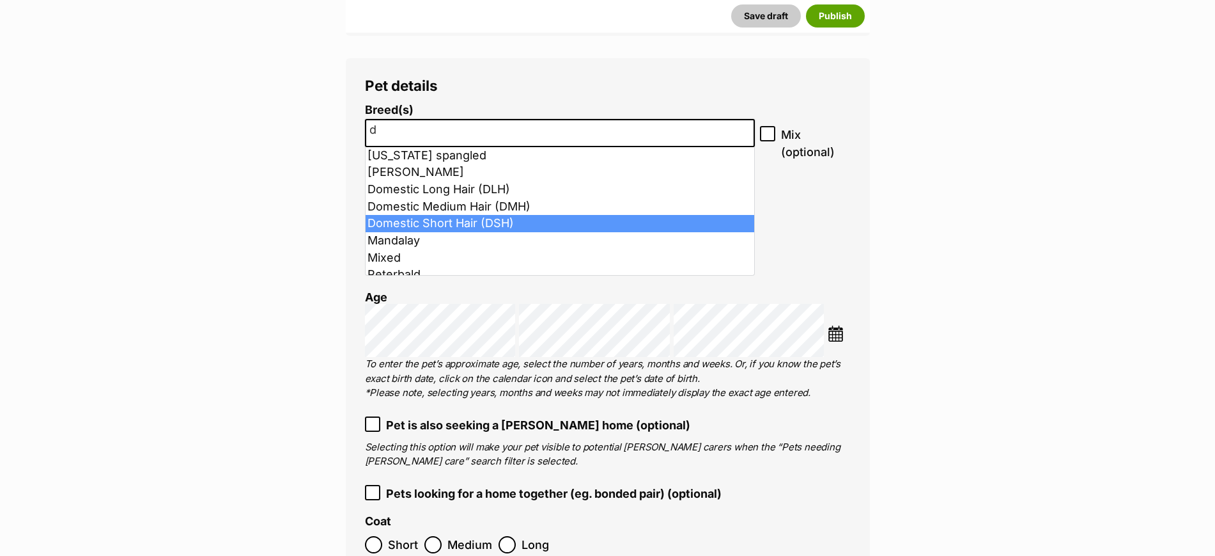
type input "d"
select select "252102"
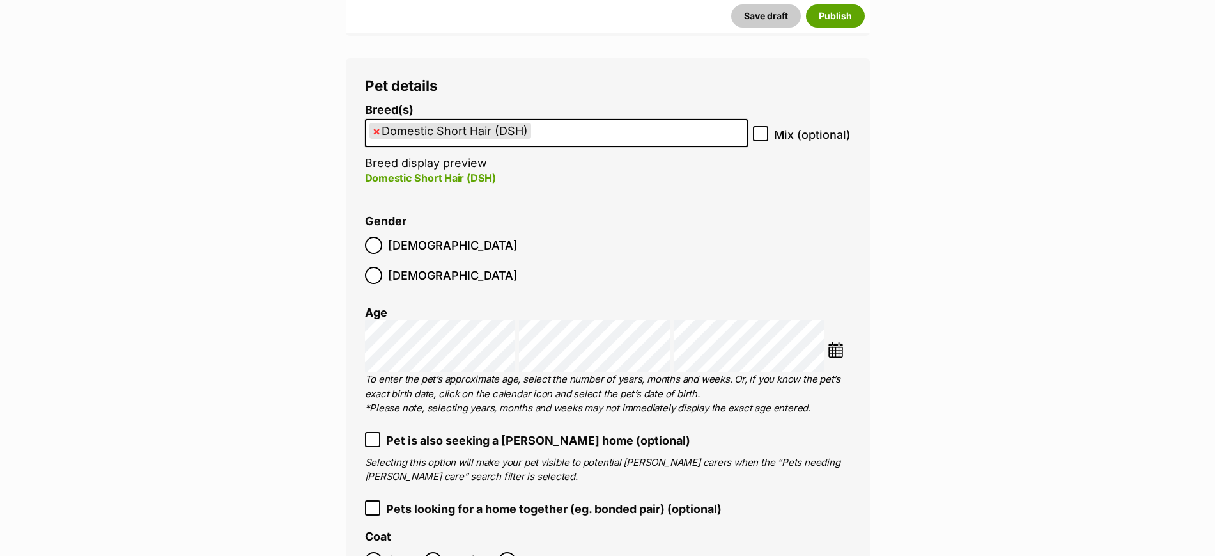
click at [385, 242] on label "[DEMOGRAPHIC_DATA]" at bounding box center [441, 245] width 153 height 17
click at [833, 341] on img at bounding box center [836, 349] width 16 height 16
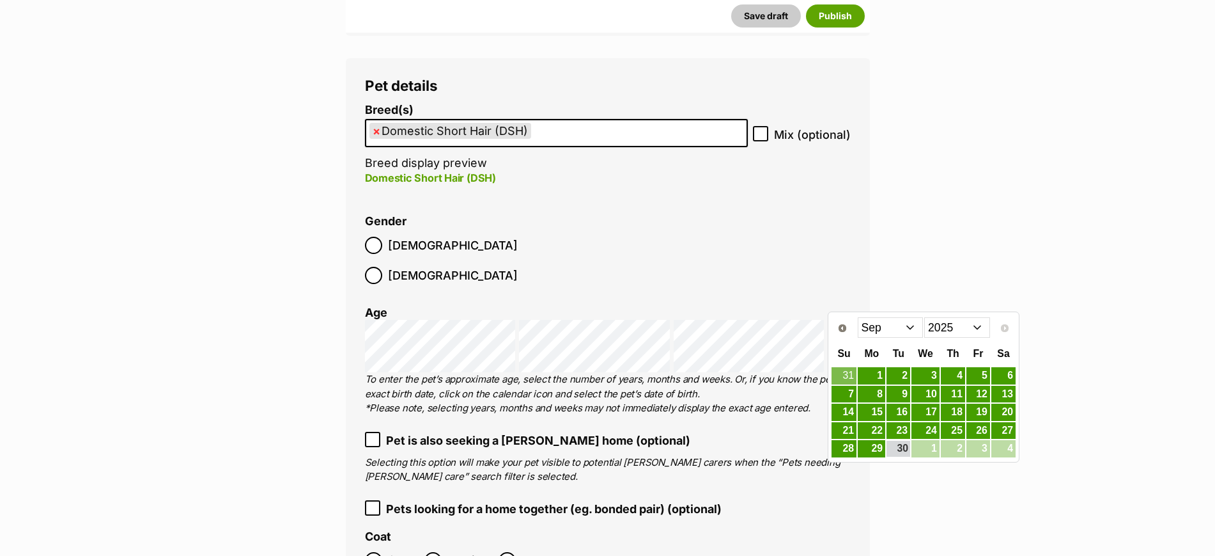
click at [951, 332] on select "2015 2016 2017 2018 2019 2020 2021 2022 2023 2024 2025" at bounding box center [958, 327] width 66 height 20
click at [889, 327] on select "Jan Feb Mar Apr May Jun [DATE] Aug Sep Oct Nov Dec" at bounding box center [891, 327] width 66 height 20
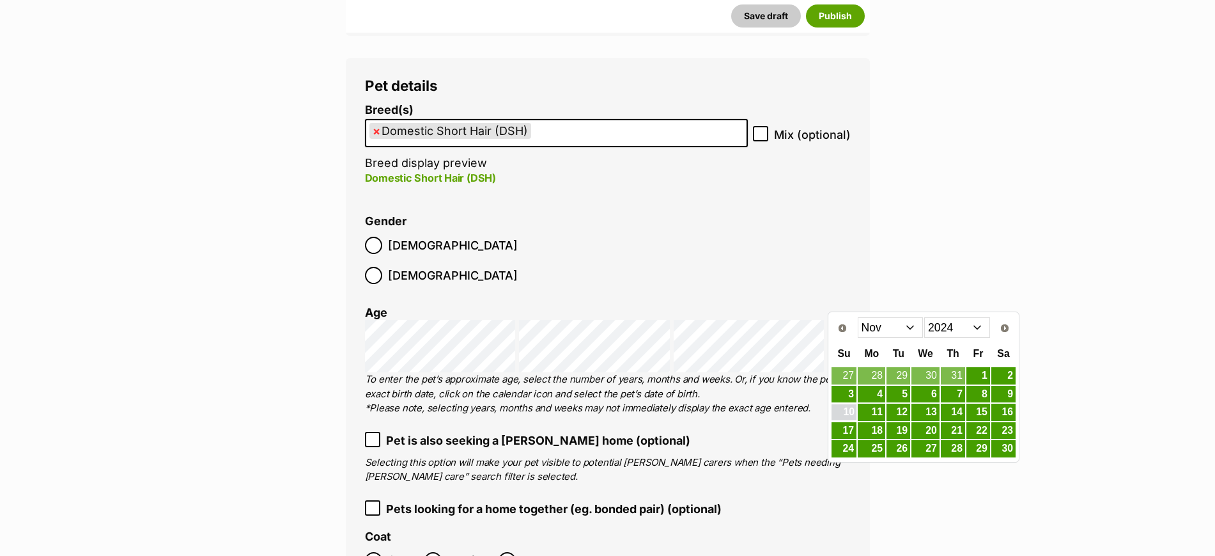
click at [849, 414] on link "10" at bounding box center [844, 412] width 25 height 16
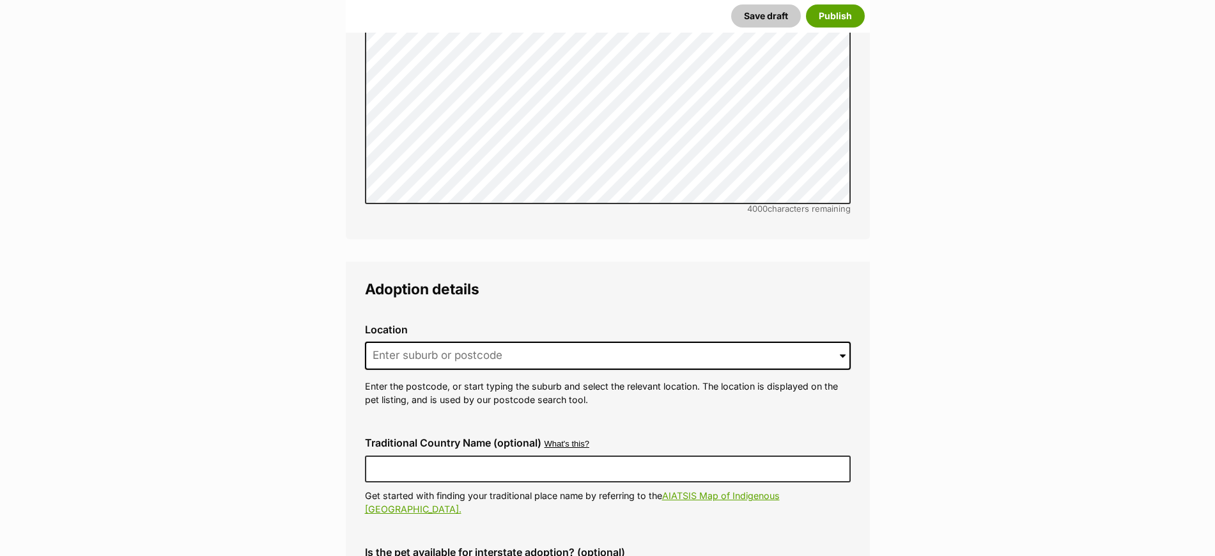
scroll to position [2877, 0]
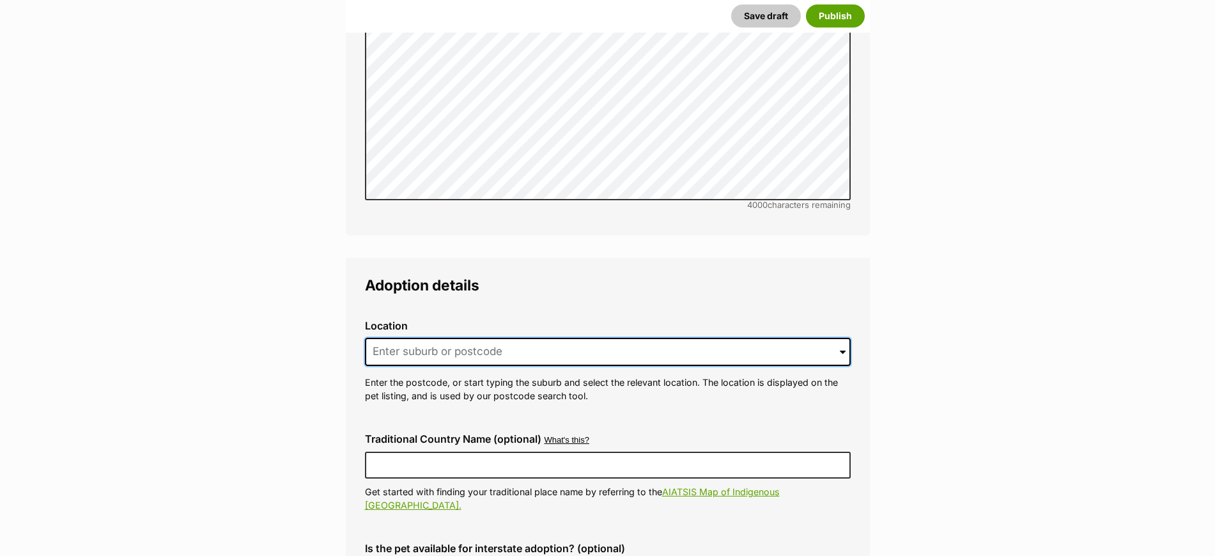
click at [471, 338] on input at bounding box center [608, 352] width 486 height 28
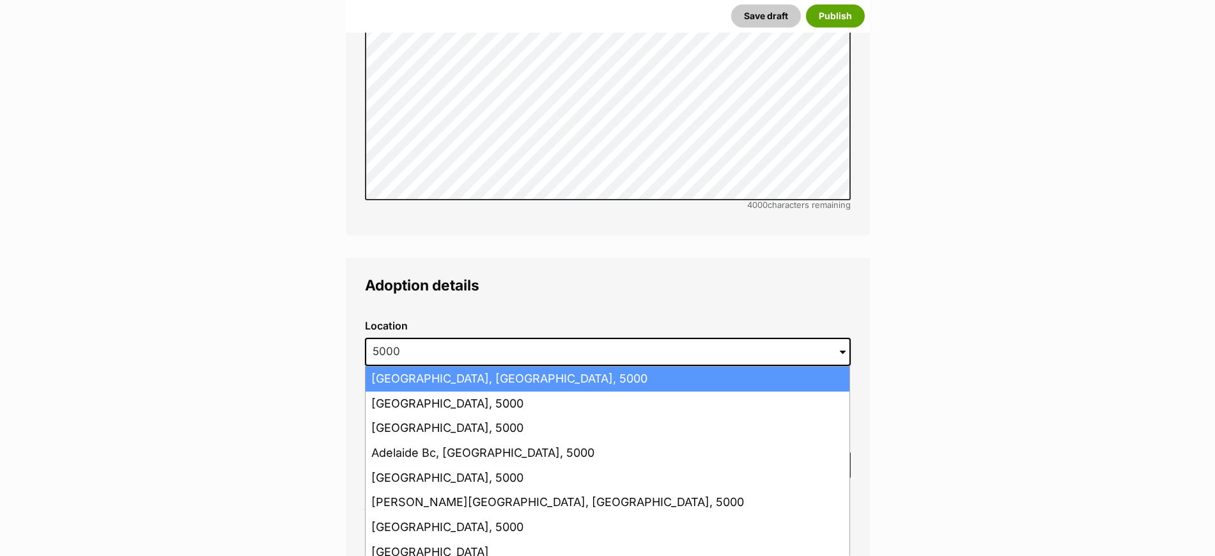
click at [466, 366] on li "[GEOGRAPHIC_DATA], [GEOGRAPHIC_DATA], 5000" at bounding box center [608, 378] width 484 height 25
type input "[GEOGRAPHIC_DATA], [GEOGRAPHIC_DATA], 5000"
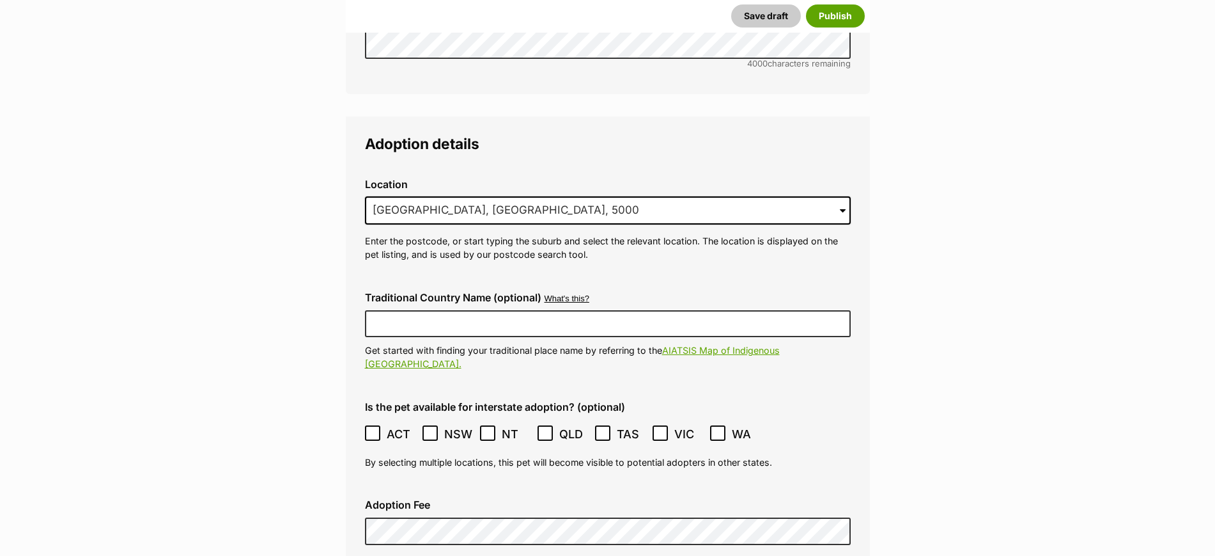
scroll to position [3037, 0]
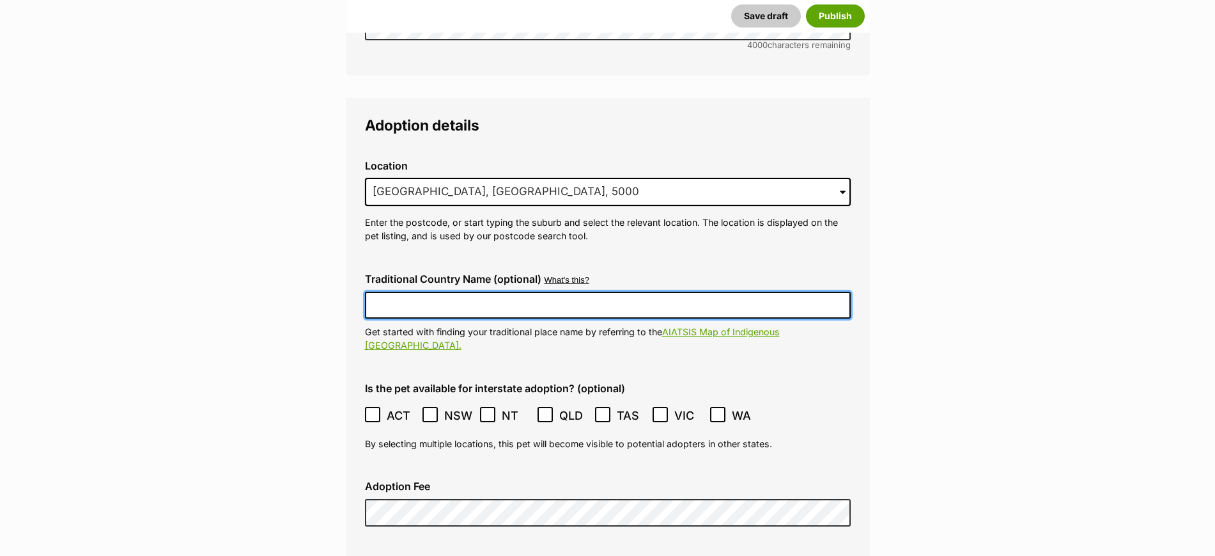
click at [494, 292] on input "Traditional Country Name (optional)" at bounding box center [608, 305] width 486 height 27
type input "Kaurna Country"
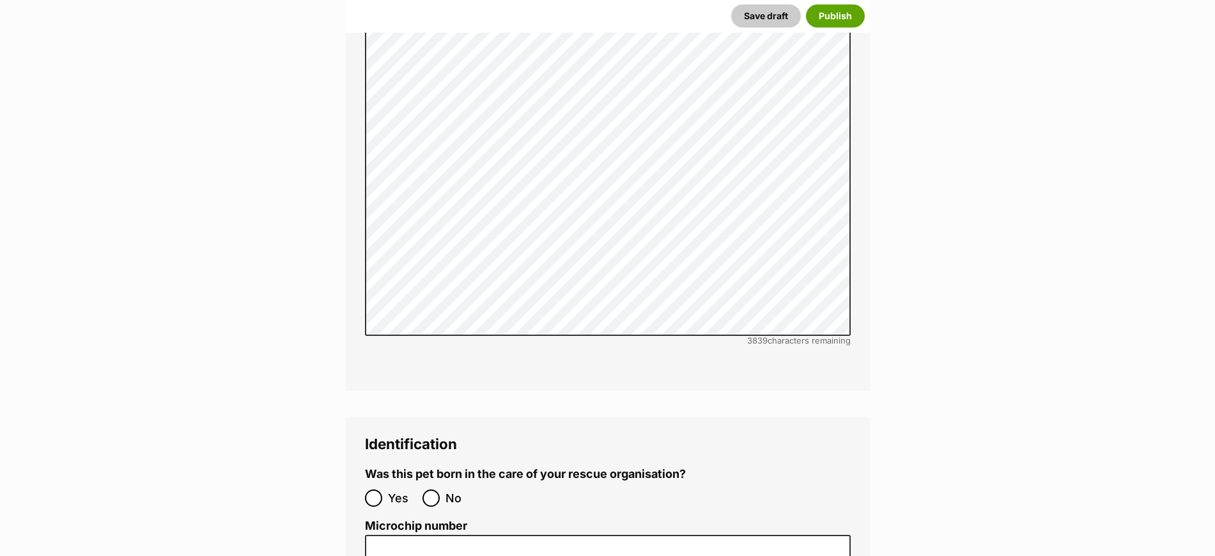
scroll to position [4076, 0]
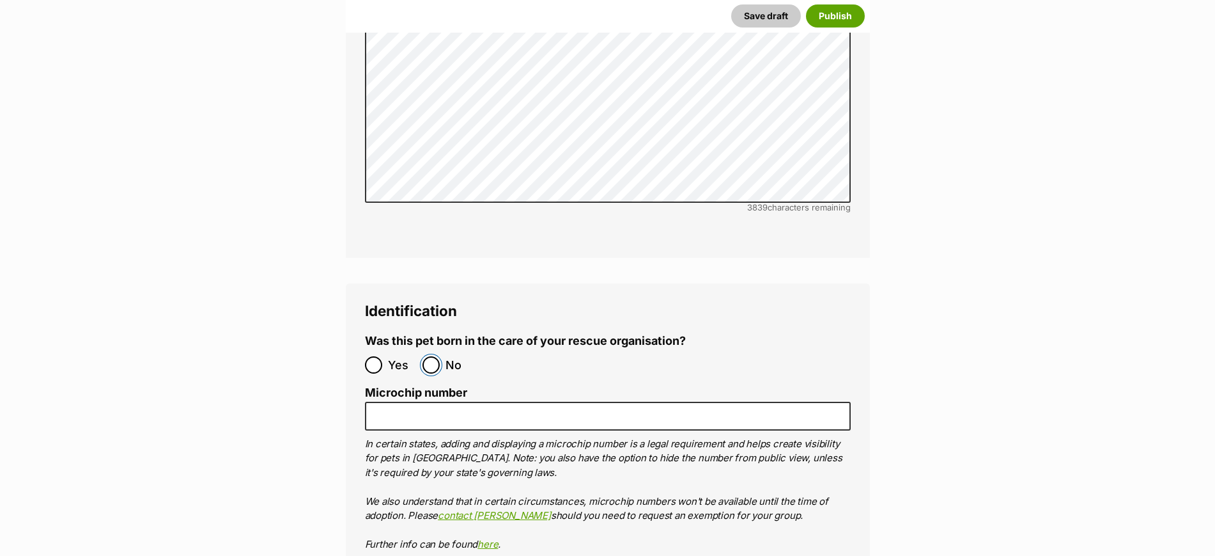
click at [427, 356] on input "No" at bounding box center [431, 364] width 17 height 17
radio input "true"
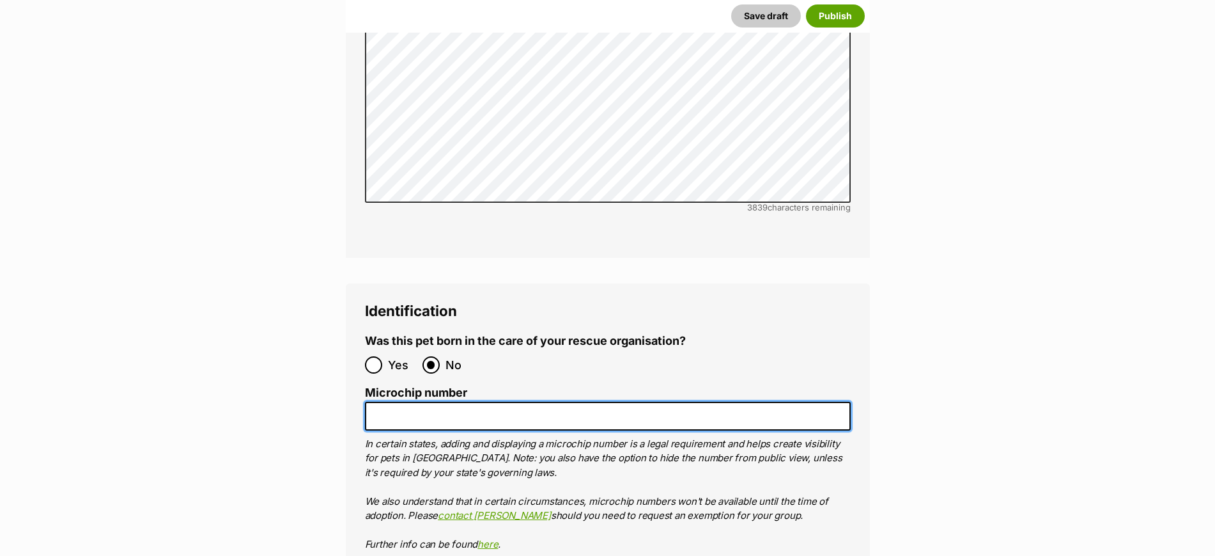
click at [560, 402] on input "Microchip number" at bounding box center [608, 416] width 486 height 29
paste input "978142000327015"
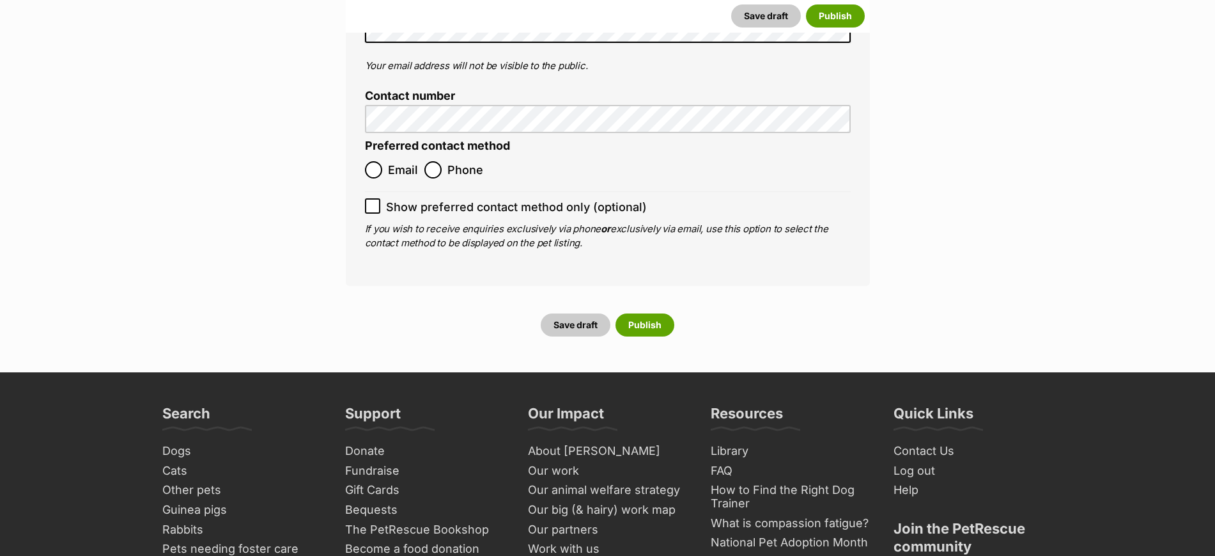
scroll to position [5035, 0]
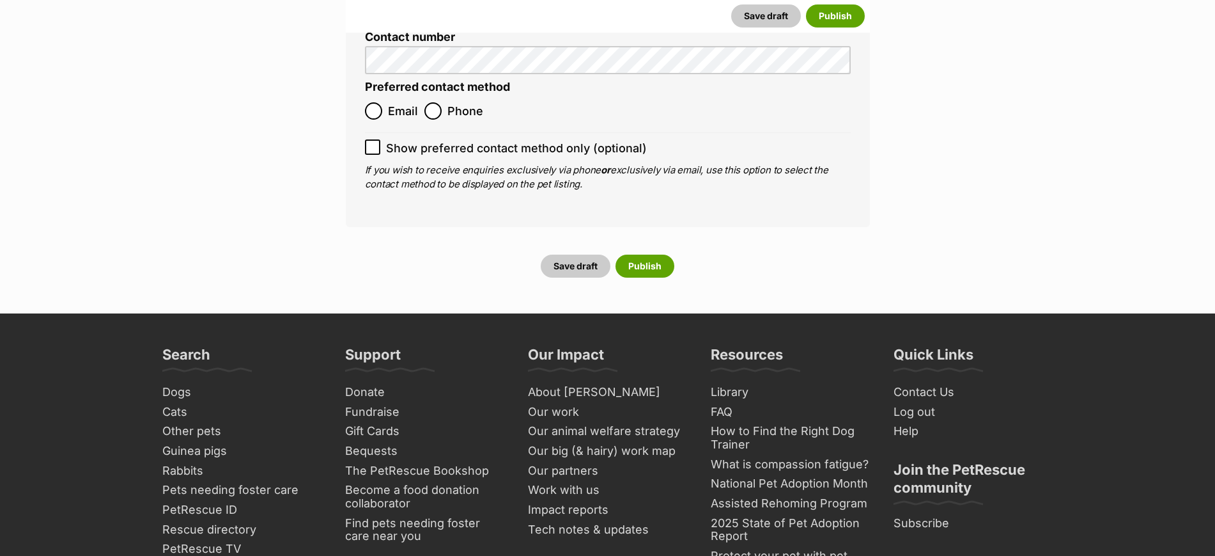
type input "978142000327015"
click at [426, 102] on input "Phone" at bounding box center [433, 110] width 17 height 17
radio input "true"
click at [374, 143] on icon at bounding box center [372, 147] width 9 height 9
click at [374, 139] on input "Show preferred contact method only (optional)" at bounding box center [372, 146] width 15 height 15
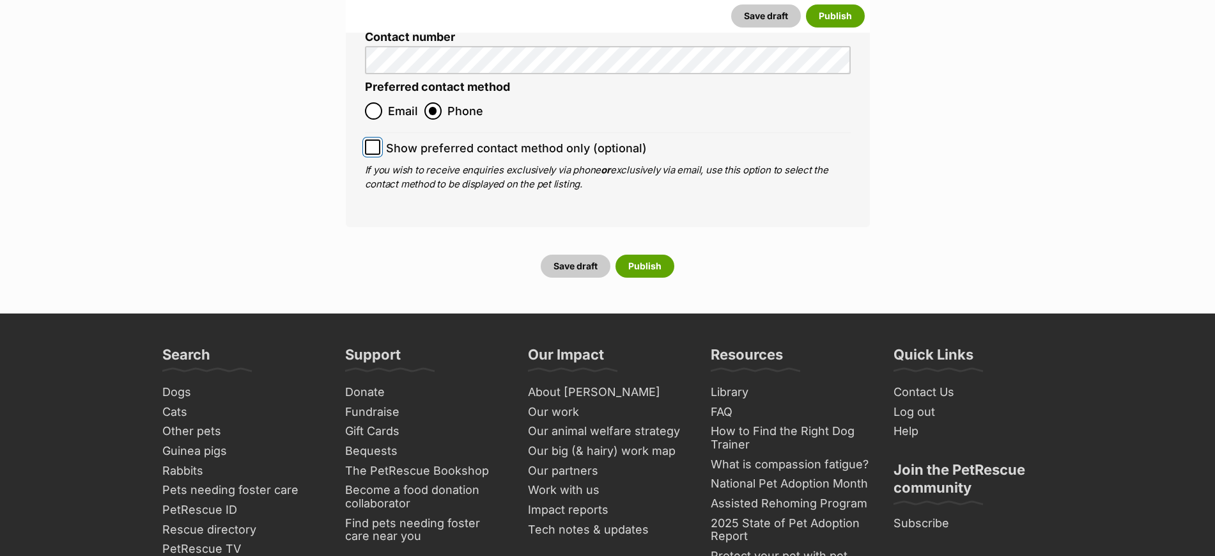
checkbox input "true"
click at [643, 254] on button "Publish" at bounding box center [645, 265] width 59 height 23
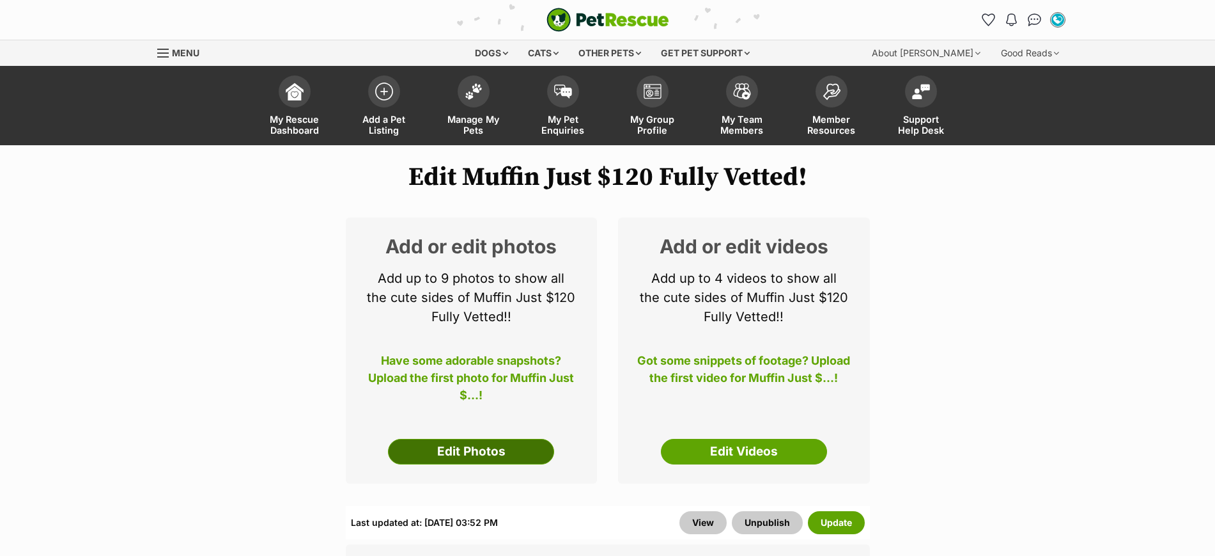
click at [486, 451] on link "Edit Photos" at bounding box center [471, 452] width 166 height 26
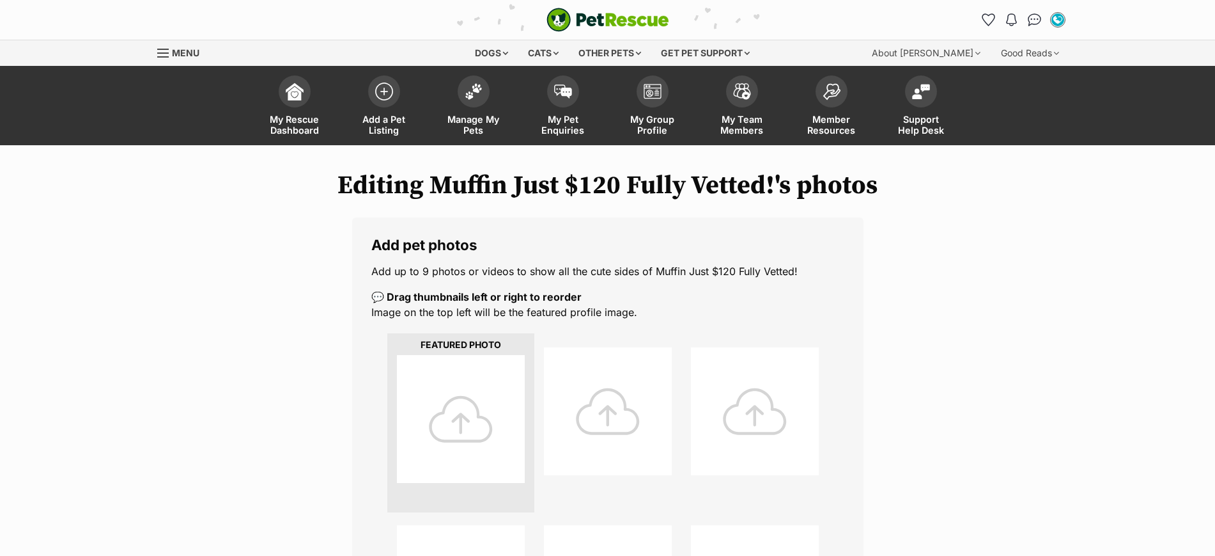
click at [446, 412] on div at bounding box center [461, 419] width 128 height 128
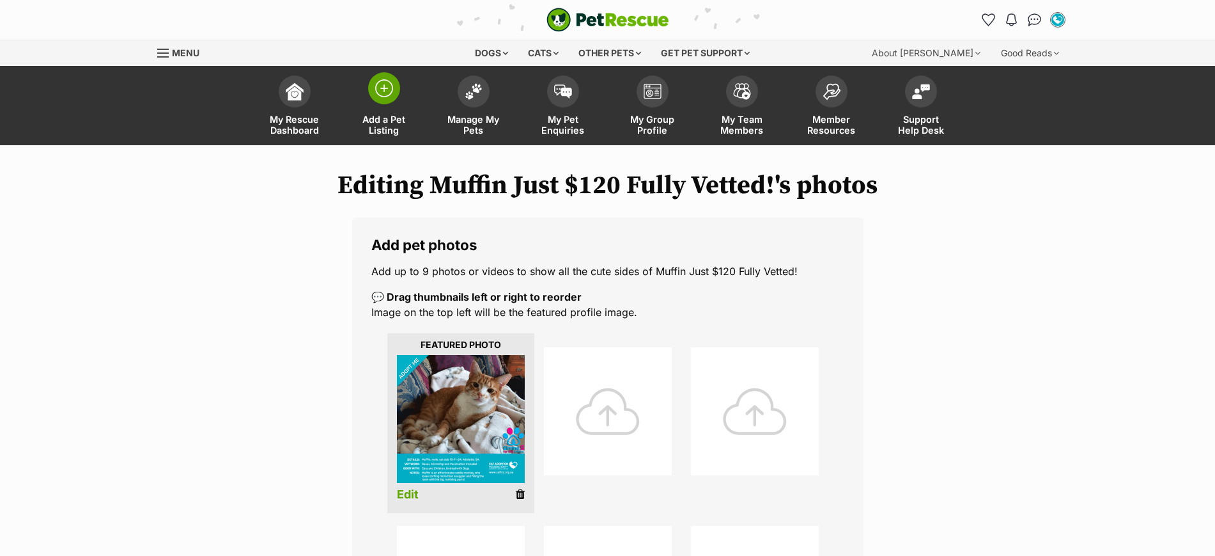
click at [390, 86] on img at bounding box center [384, 88] width 18 height 18
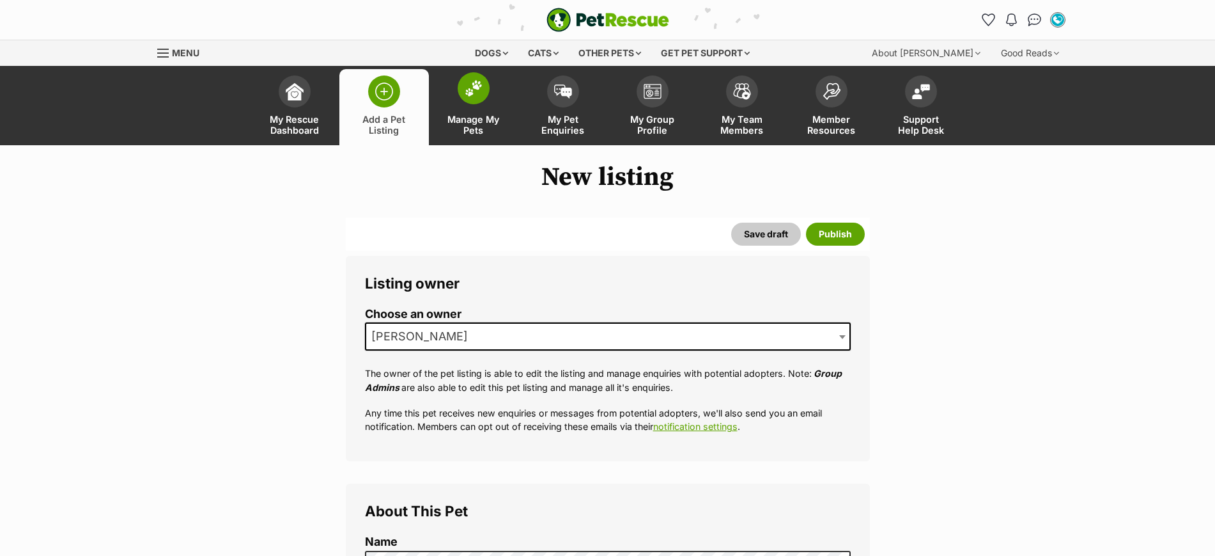
click at [474, 95] on img at bounding box center [474, 88] width 18 height 17
